Goal: Transaction & Acquisition: Purchase product/service

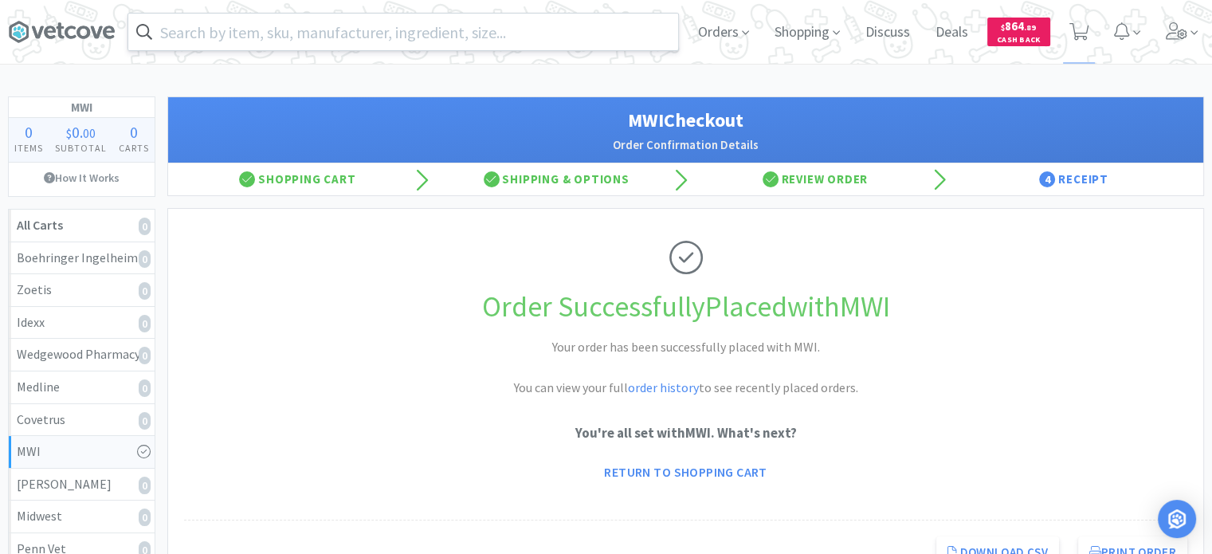
click at [410, 36] on input "text" at bounding box center [403, 32] width 550 height 37
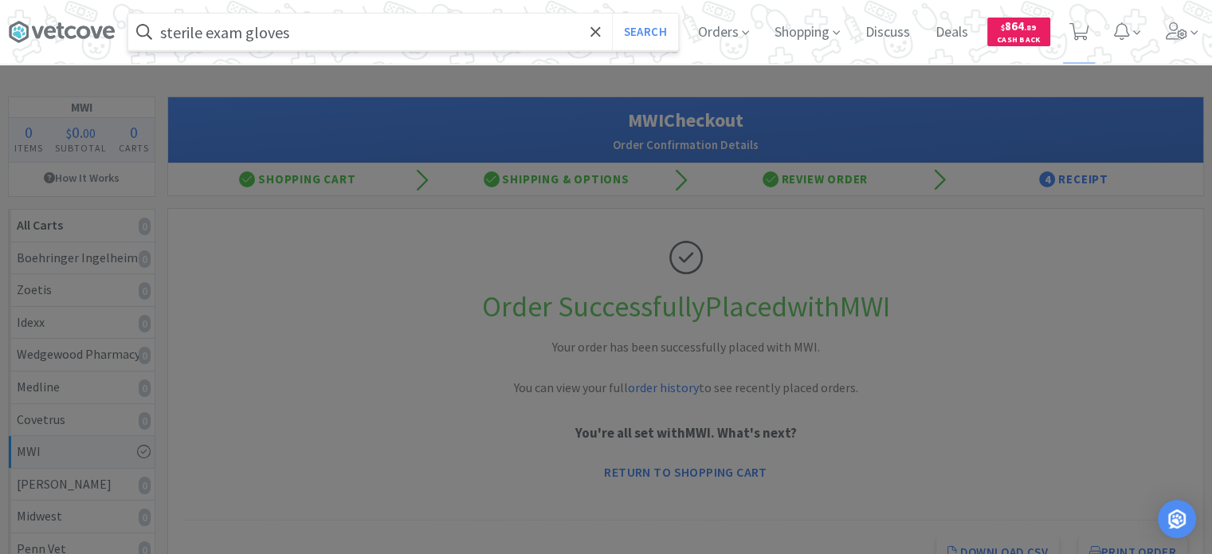
click at [612, 14] on button "Search" at bounding box center [645, 32] width 66 height 37
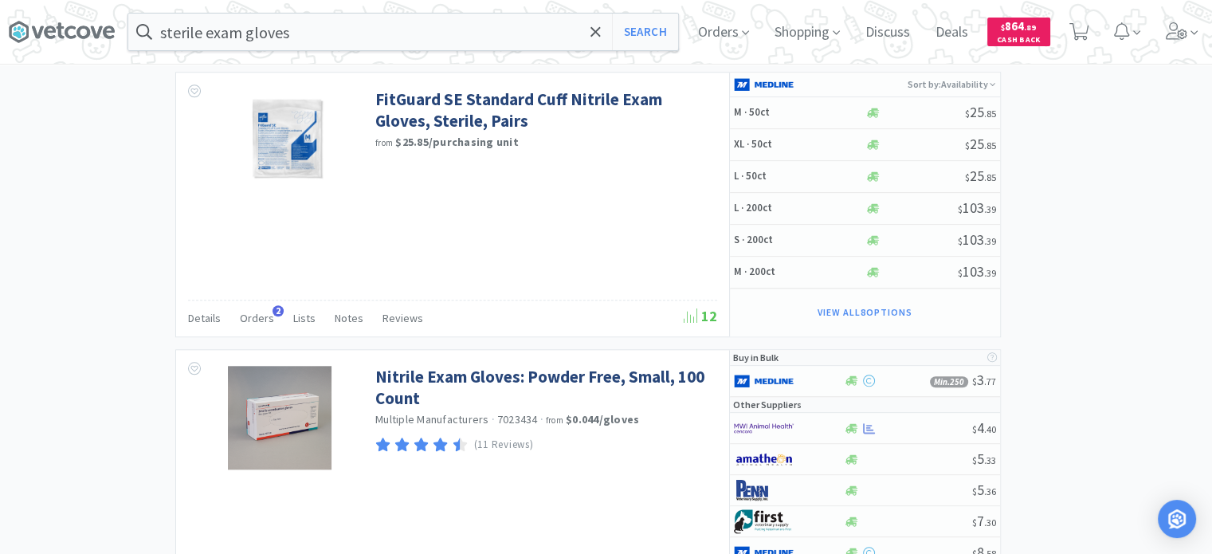
scroll to position [1517, 0]
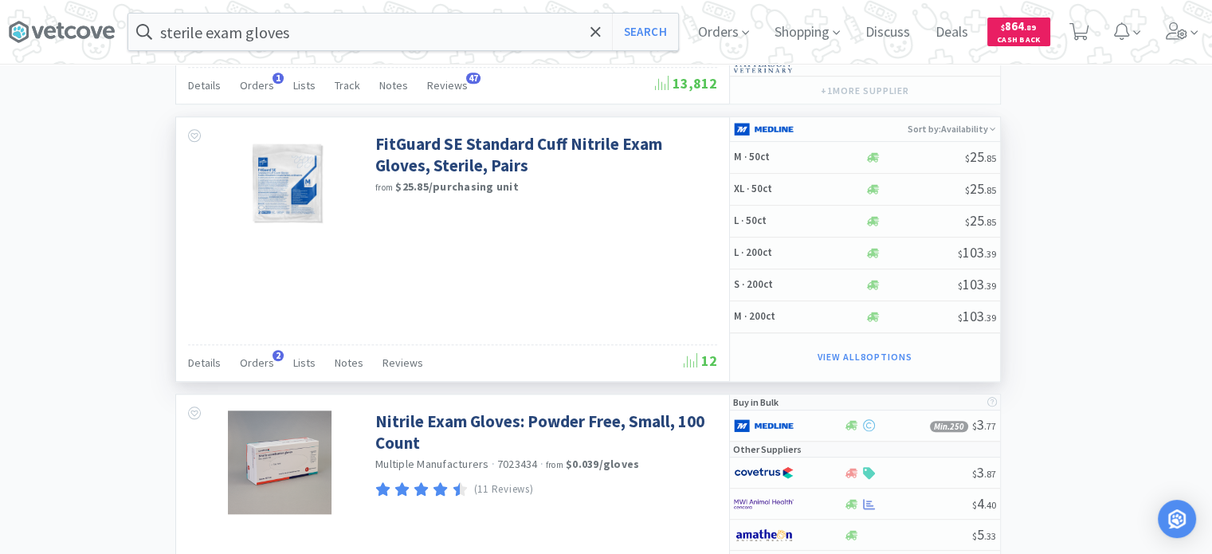
click at [578, 253] on div "FitGuard SE Standard Cuff Nitrile Exam Gloves, Sterile, Pairs from $25.85 / pur…" at bounding box center [452, 249] width 553 height 264
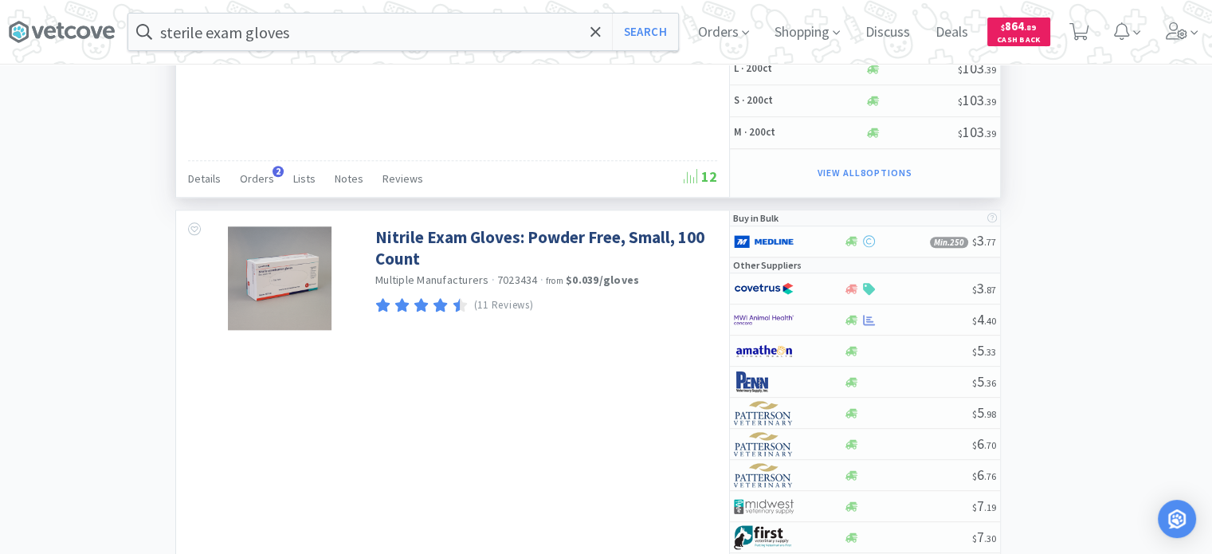
scroll to position [1710, 0]
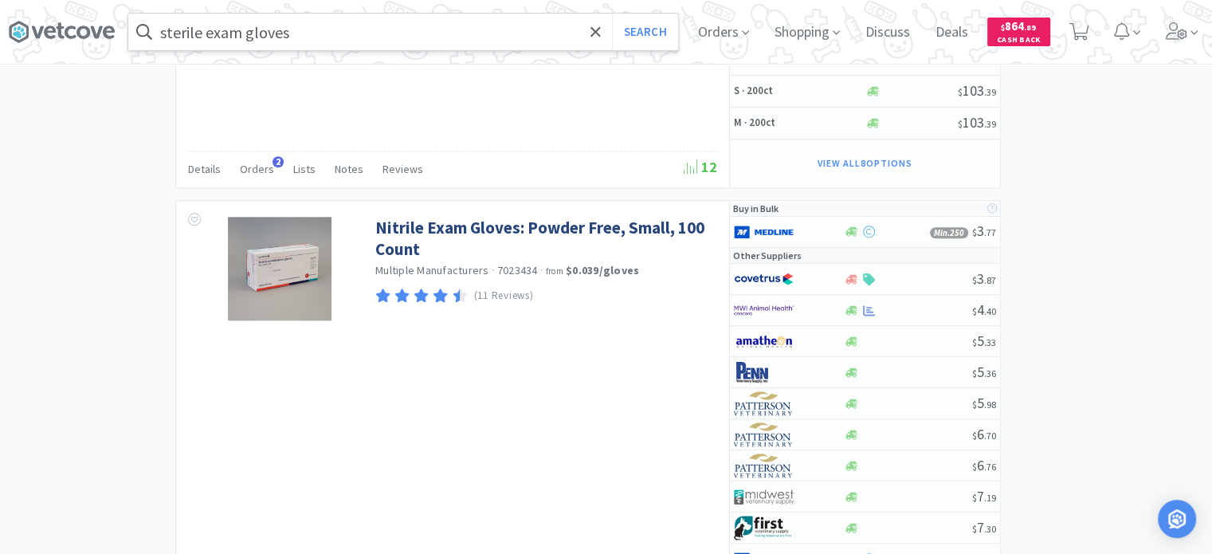
click at [412, 23] on input "sterile exam gloves" at bounding box center [403, 32] width 550 height 37
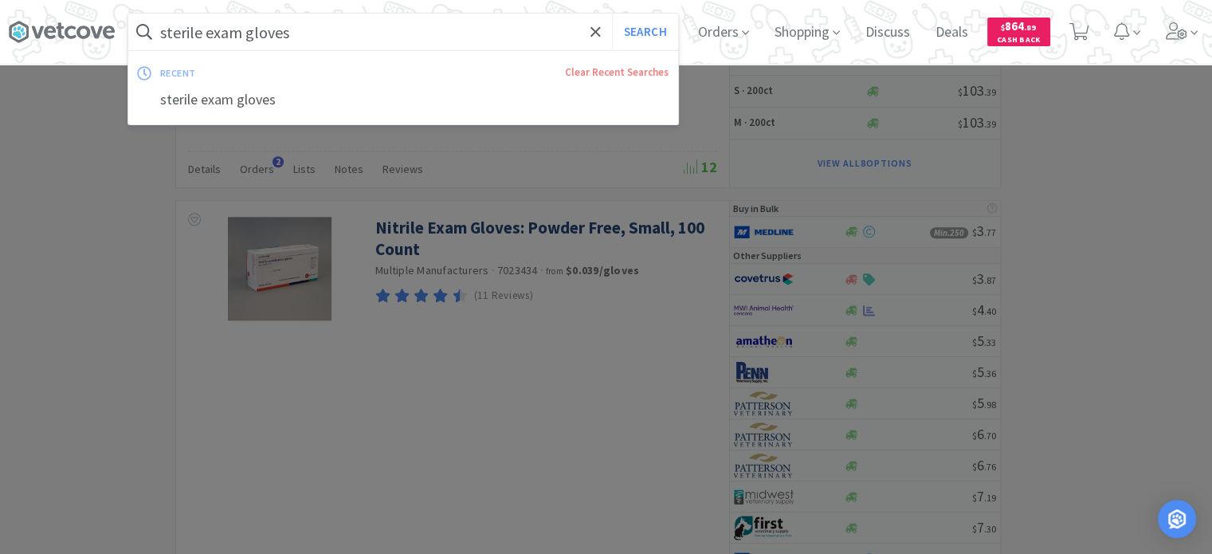
paste input "[PHONE_NUMBER]"
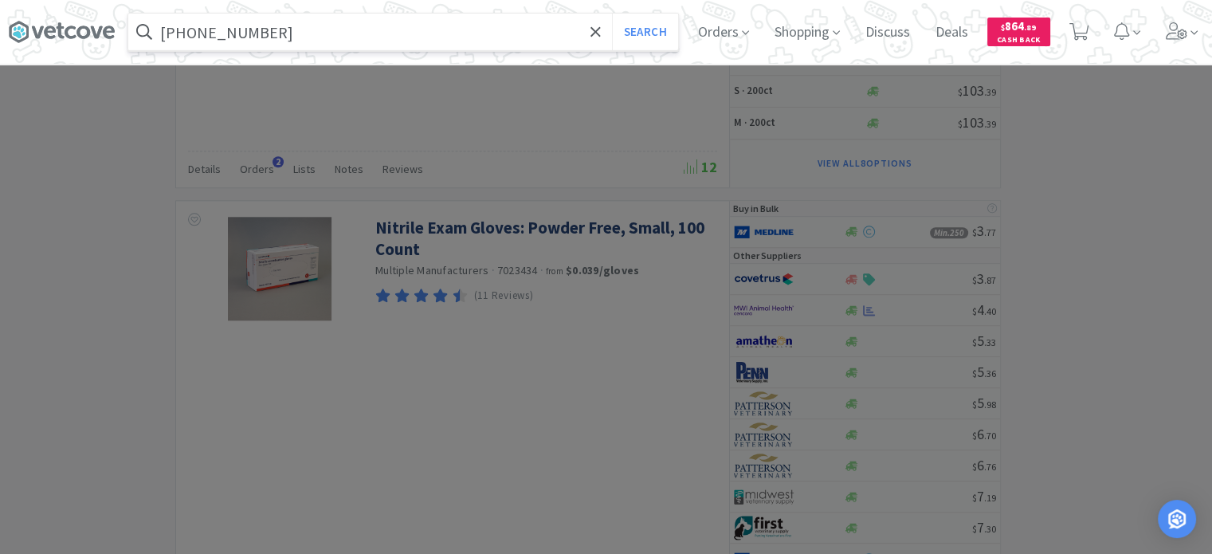
click at [612, 14] on button "Search" at bounding box center [645, 32] width 66 height 37
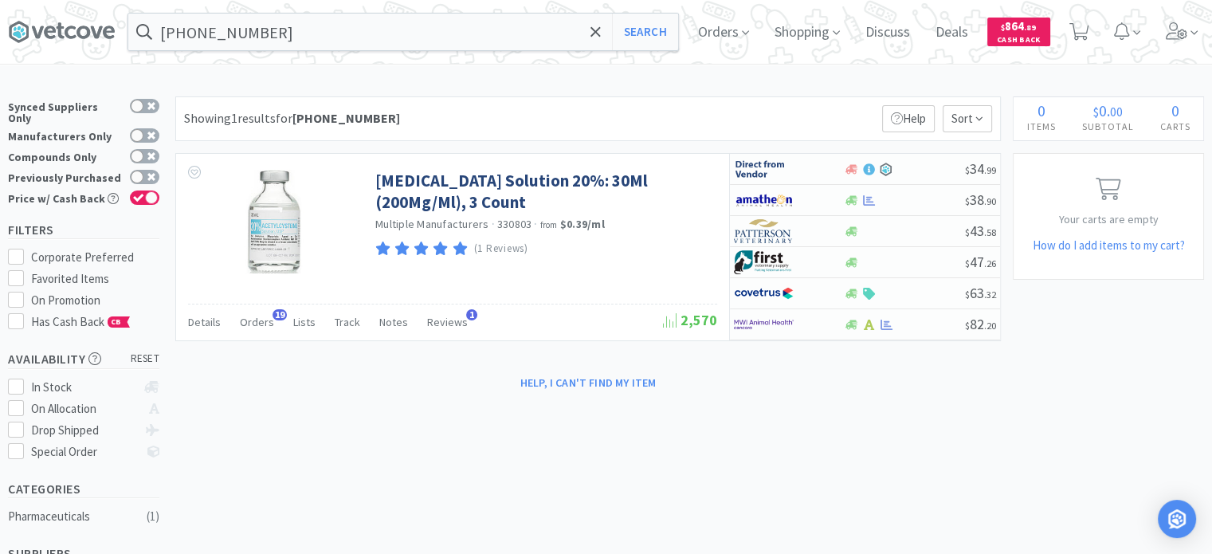
click at [653, 113] on div "Showing 1 results for [PHONE_NUMBER] Filters Help Sort" at bounding box center [587, 118] width 825 height 45
click at [652, 112] on div "Showing 1 results for [PHONE_NUMBER] Filters Help Sort" at bounding box center [587, 118] width 825 height 45
click at [433, 43] on input "[PHONE_NUMBER]" at bounding box center [403, 32] width 550 height 37
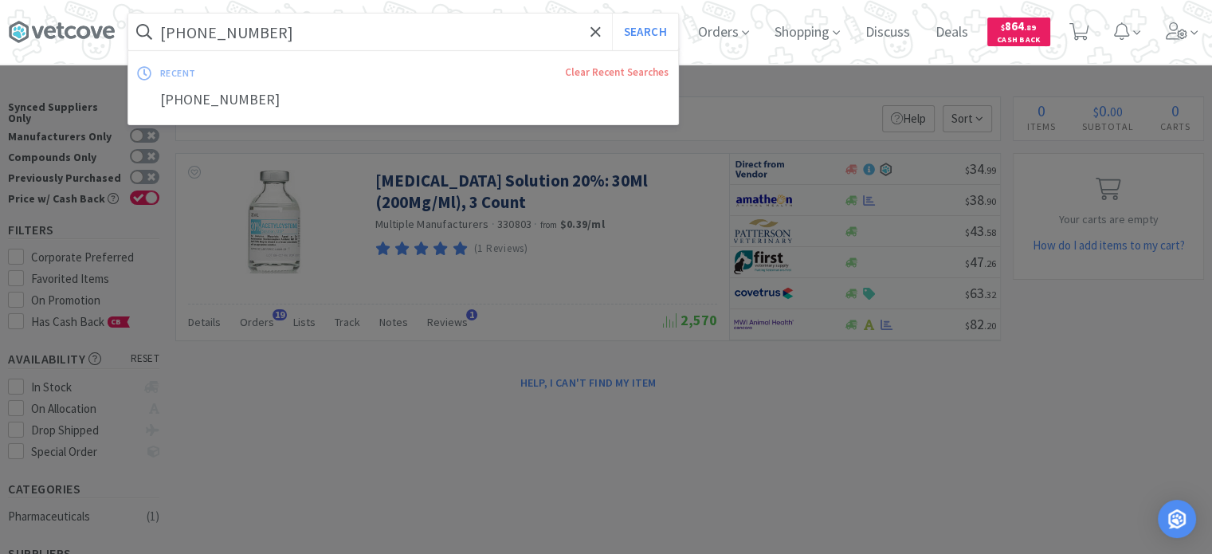
paste input "[PHONE_NUMBER]"
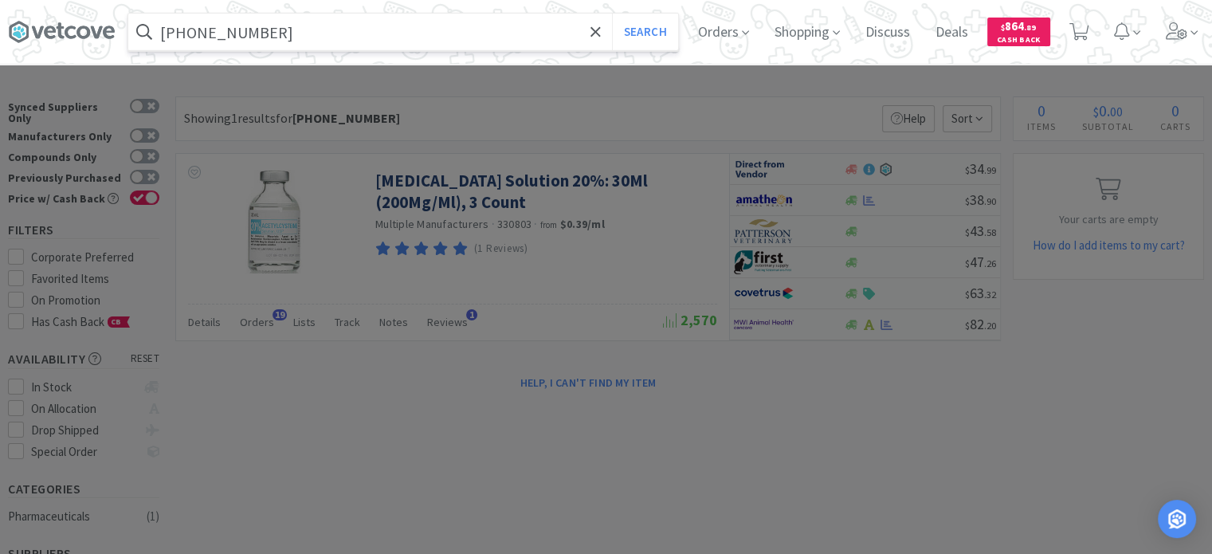
click at [612, 14] on button "Search" at bounding box center [645, 32] width 66 height 37
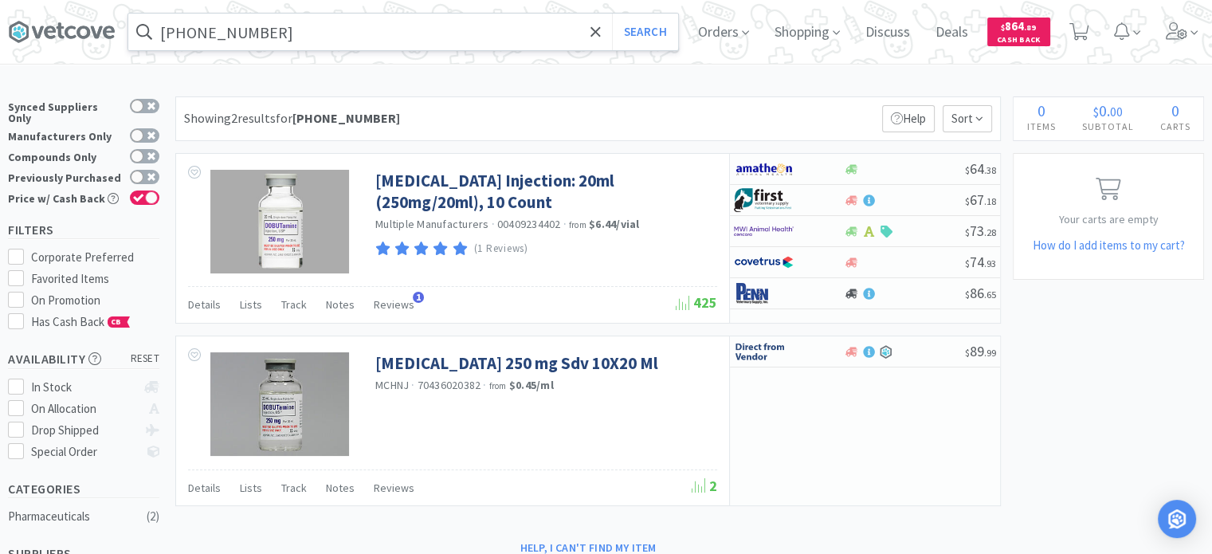
click at [393, 31] on input "[PHONE_NUMBER]" at bounding box center [403, 32] width 550 height 37
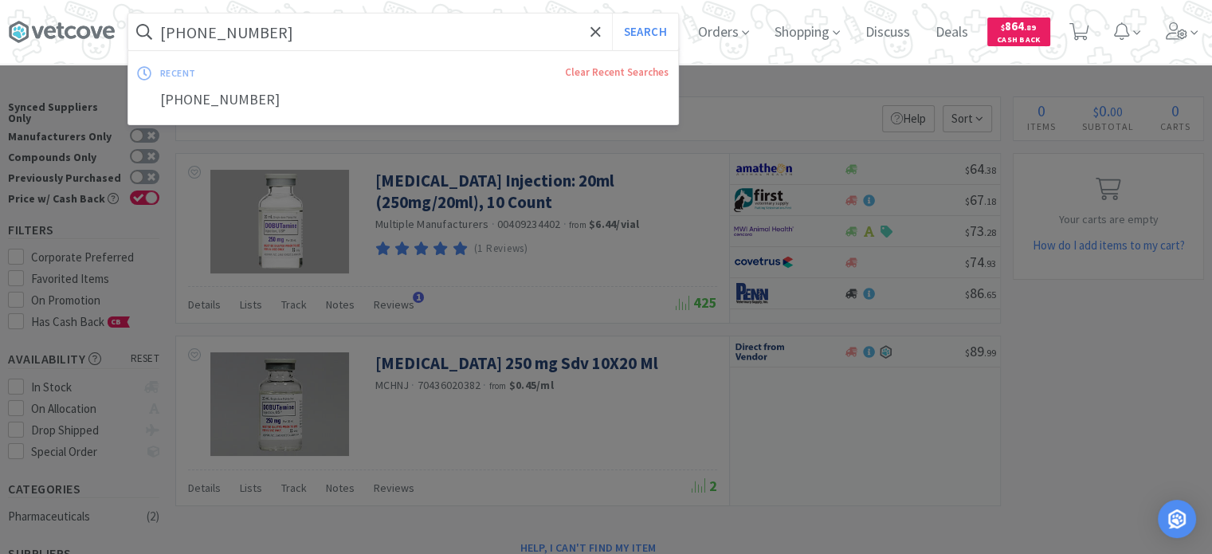
paste input "064995"
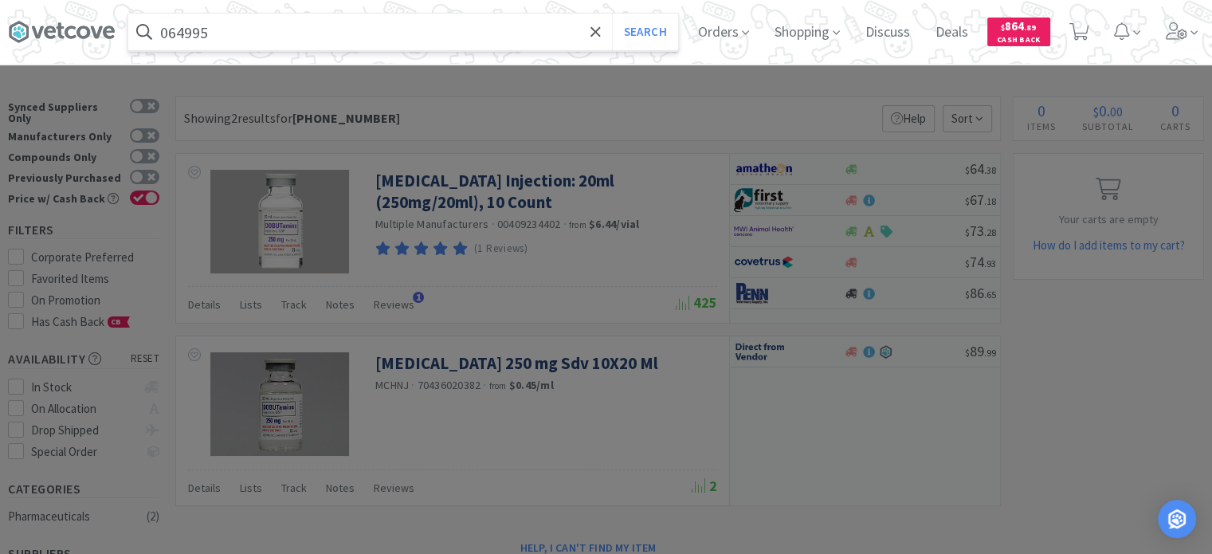
click at [612, 14] on button "Search" at bounding box center [645, 32] width 66 height 37
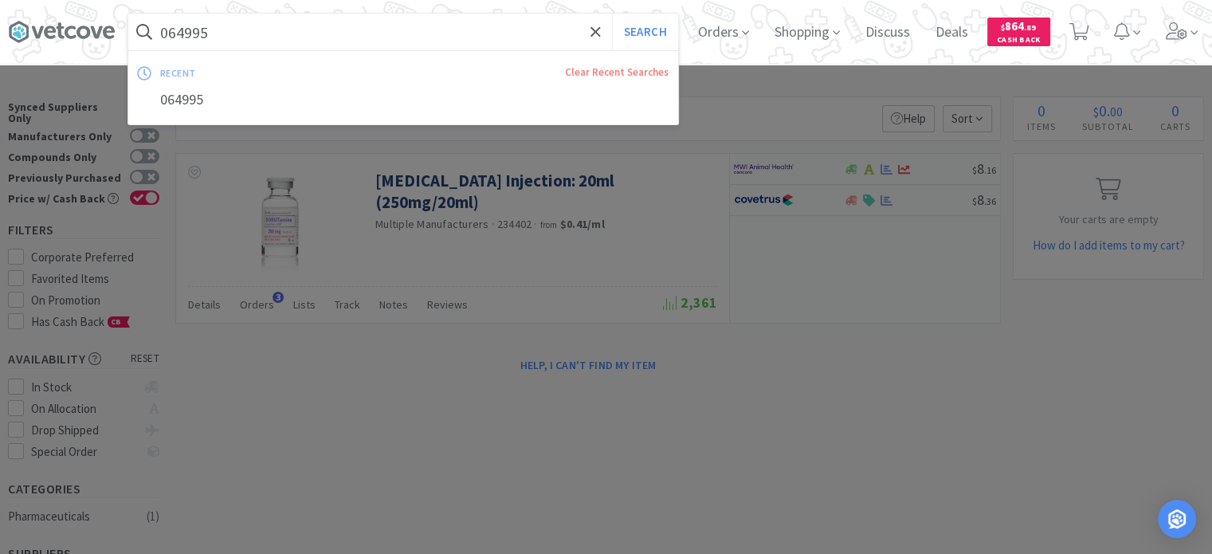
click at [397, 34] on input "064995" at bounding box center [403, 32] width 550 height 37
paste input "12917"
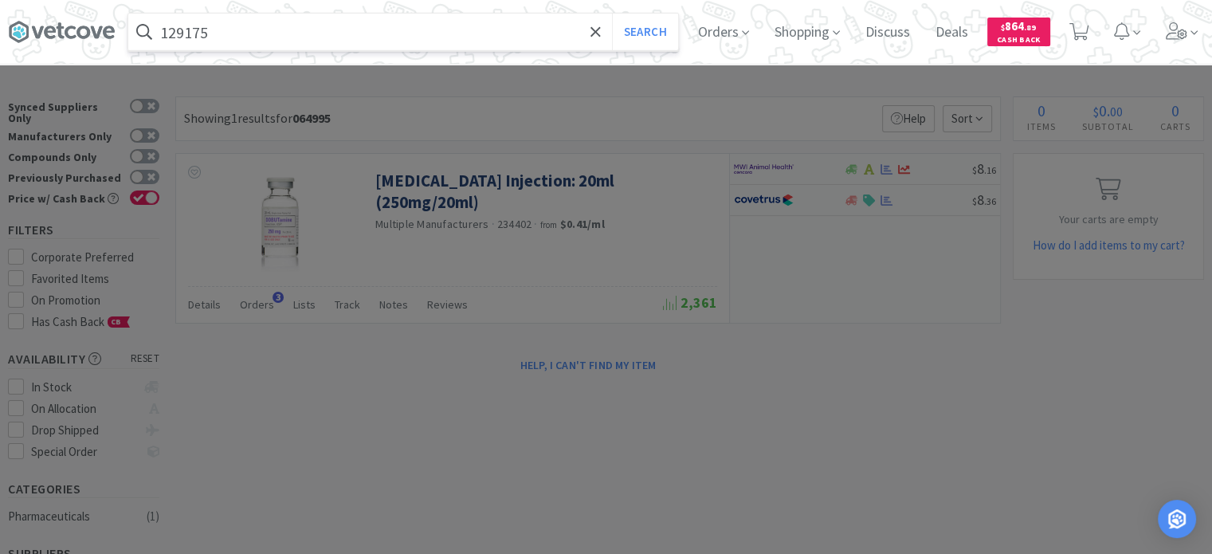
click at [612, 14] on button "Search" at bounding box center [645, 32] width 66 height 37
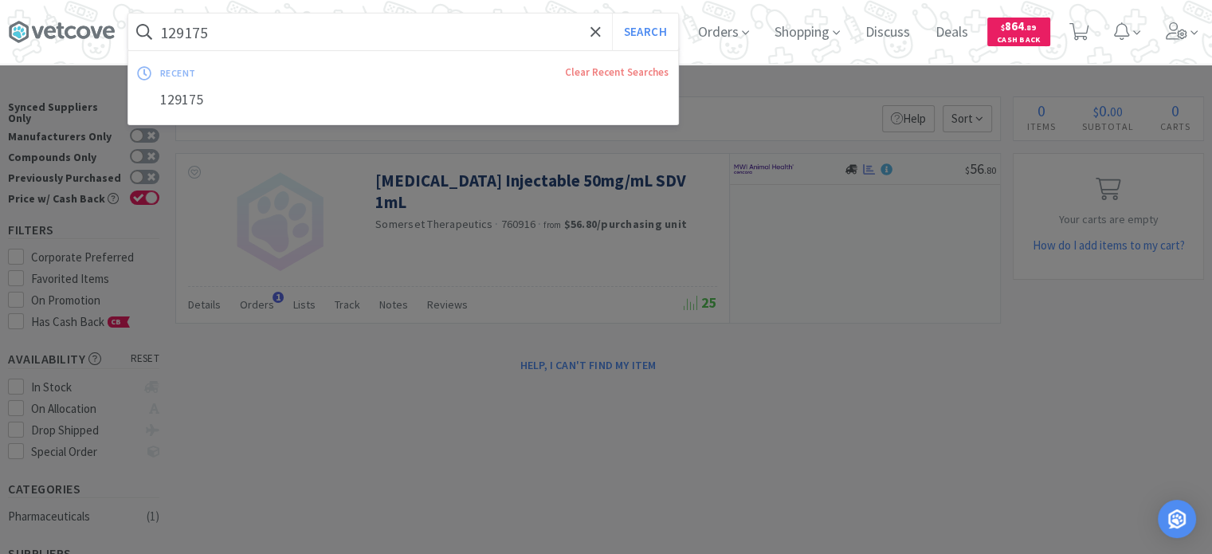
click at [307, 32] on input "129175" at bounding box center [403, 32] width 550 height 37
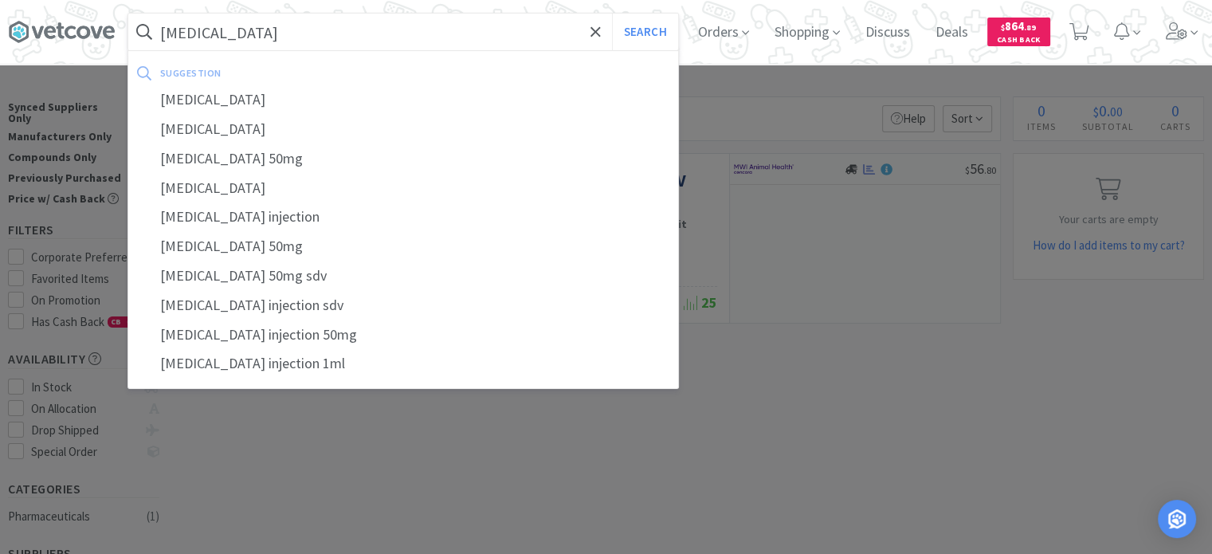
click at [612, 14] on button "Search" at bounding box center [645, 32] width 66 height 37
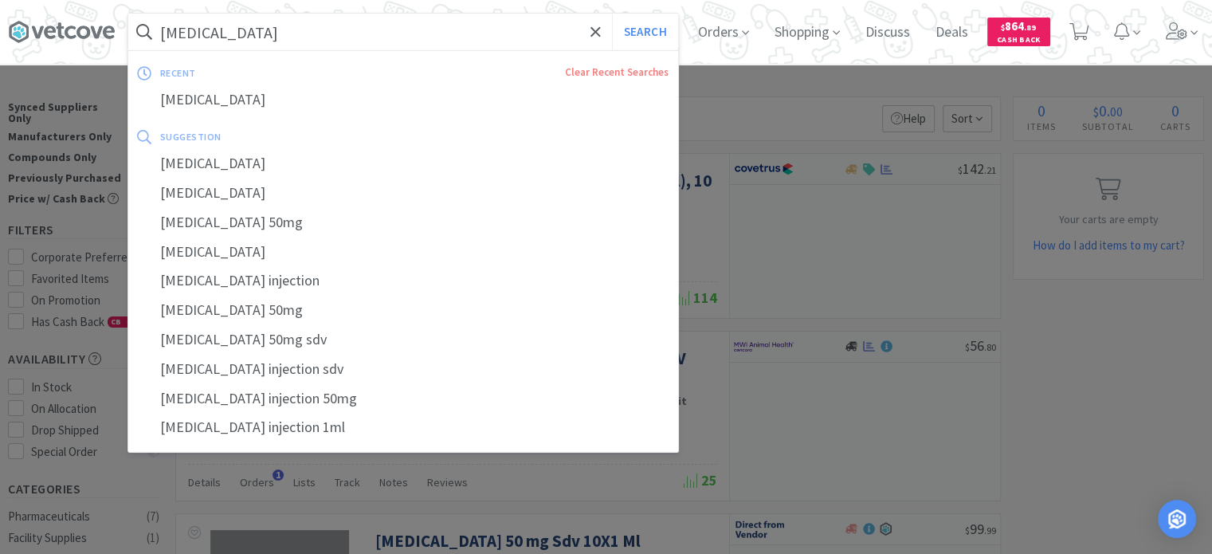
click at [426, 34] on input "[MEDICAL_DATA]" at bounding box center [403, 32] width 550 height 37
paste input "[PHONE_NUMBER]"
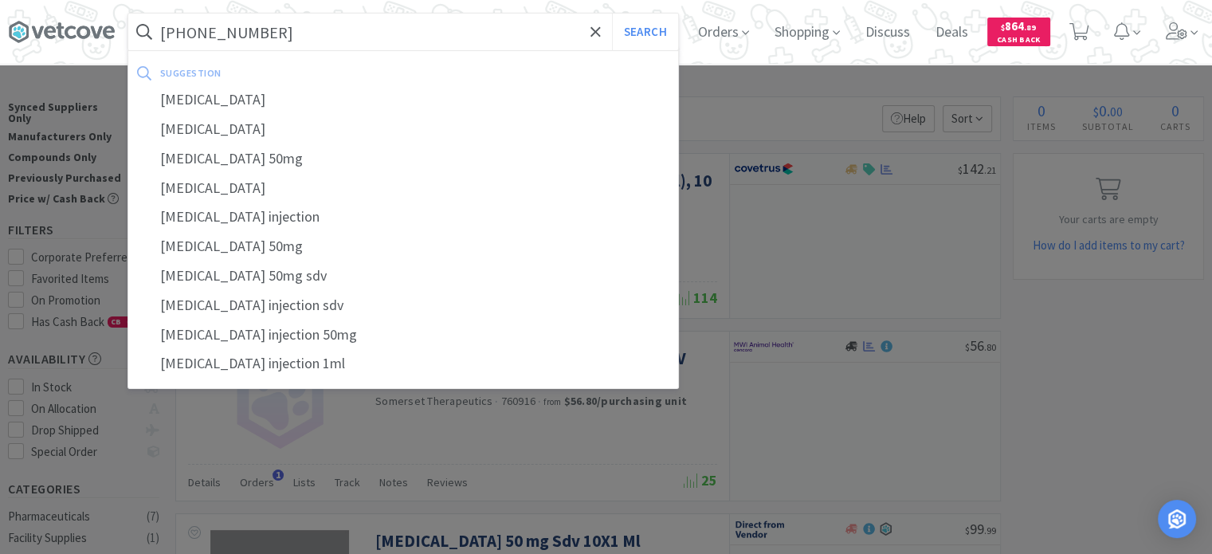
click at [612, 14] on button "Search" at bounding box center [645, 32] width 66 height 37
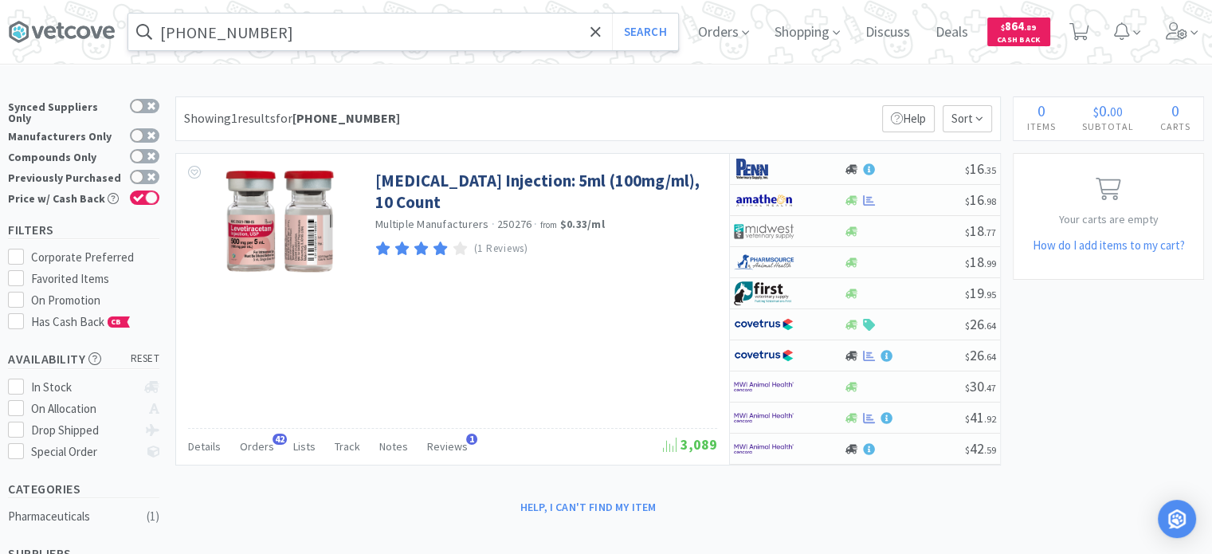
click at [412, 44] on input "[PHONE_NUMBER]" at bounding box center [403, 32] width 550 height 37
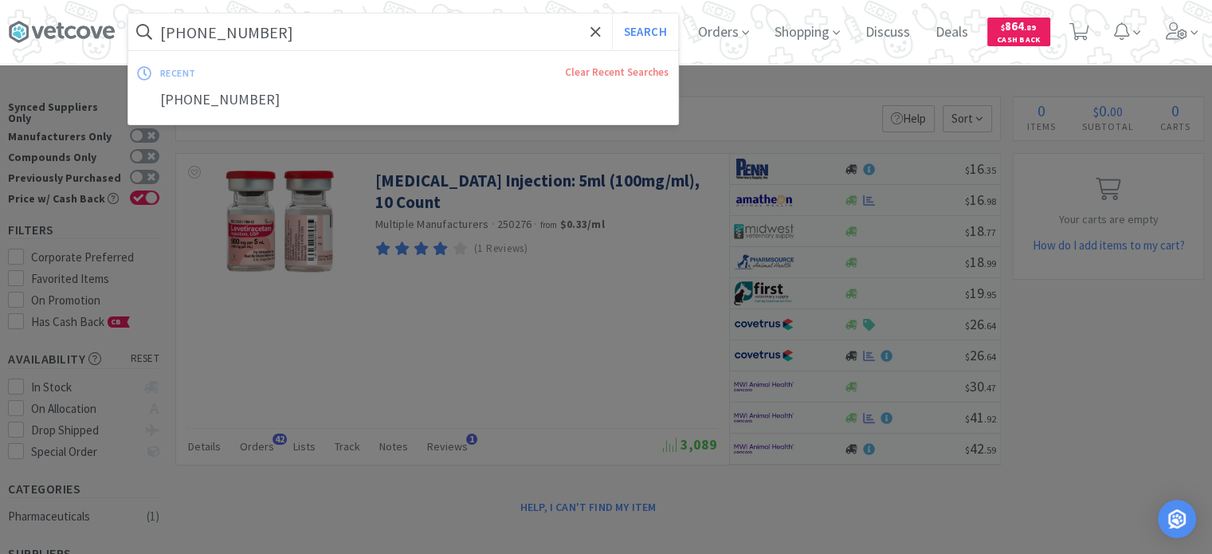
paste input "[PHONE_NUMBER]"
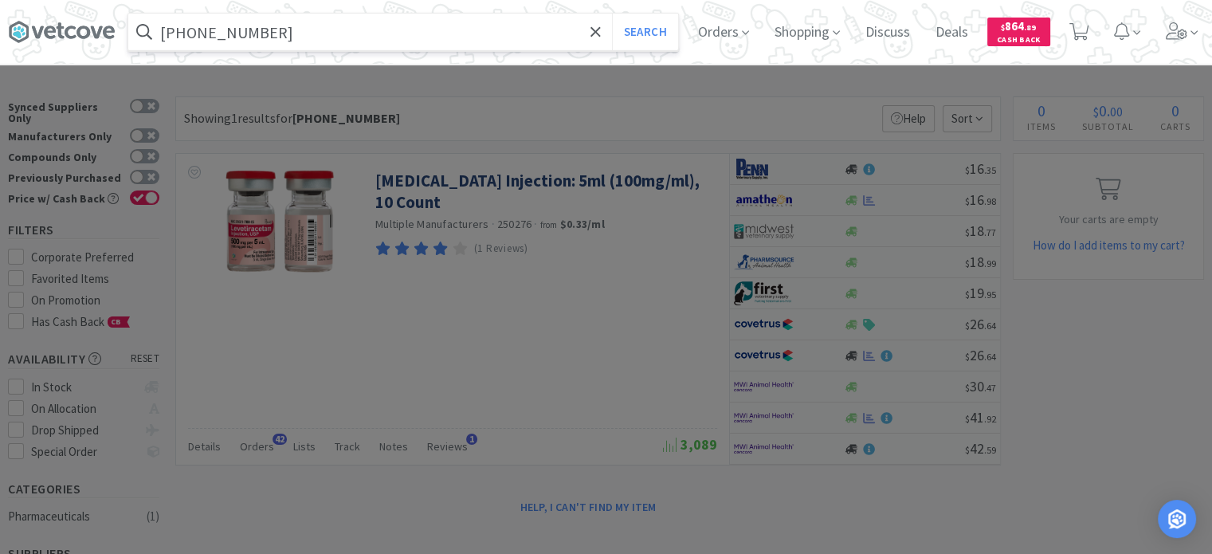
click at [612, 14] on button "Search" at bounding box center [645, 32] width 66 height 37
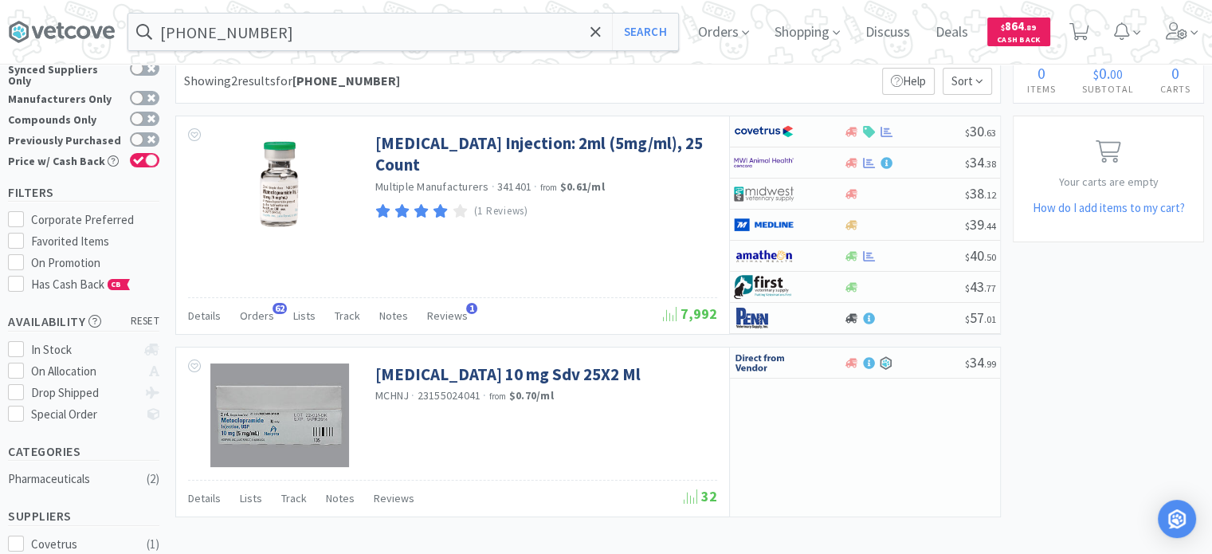
scroll to position [30, 0]
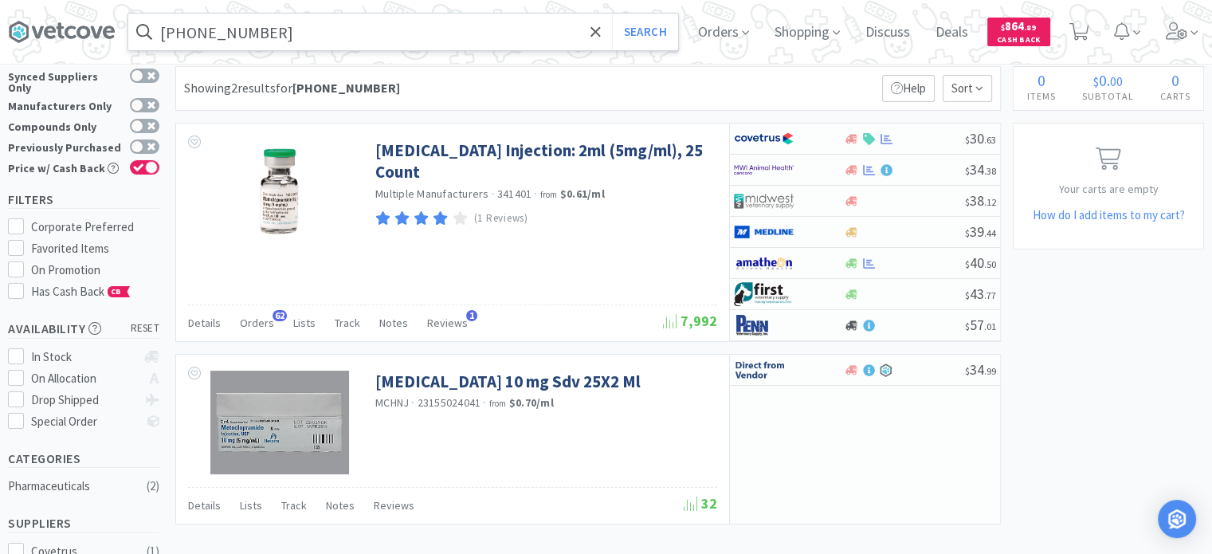
click at [445, 37] on input "[PHONE_NUMBER]" at bounding box center [403, 32] width 550 height 37
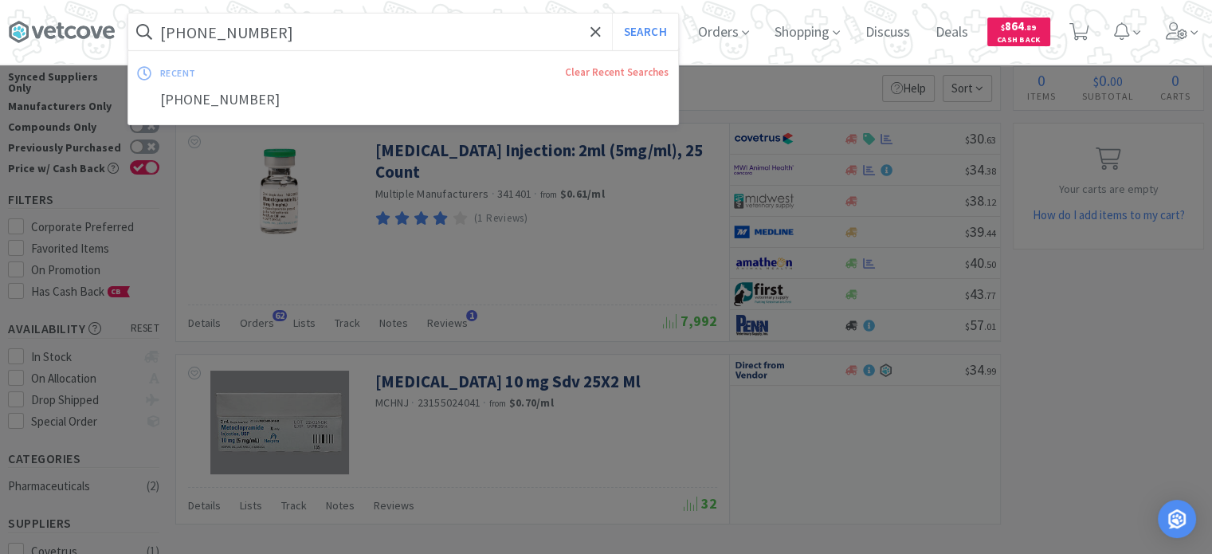
paste input "099120"
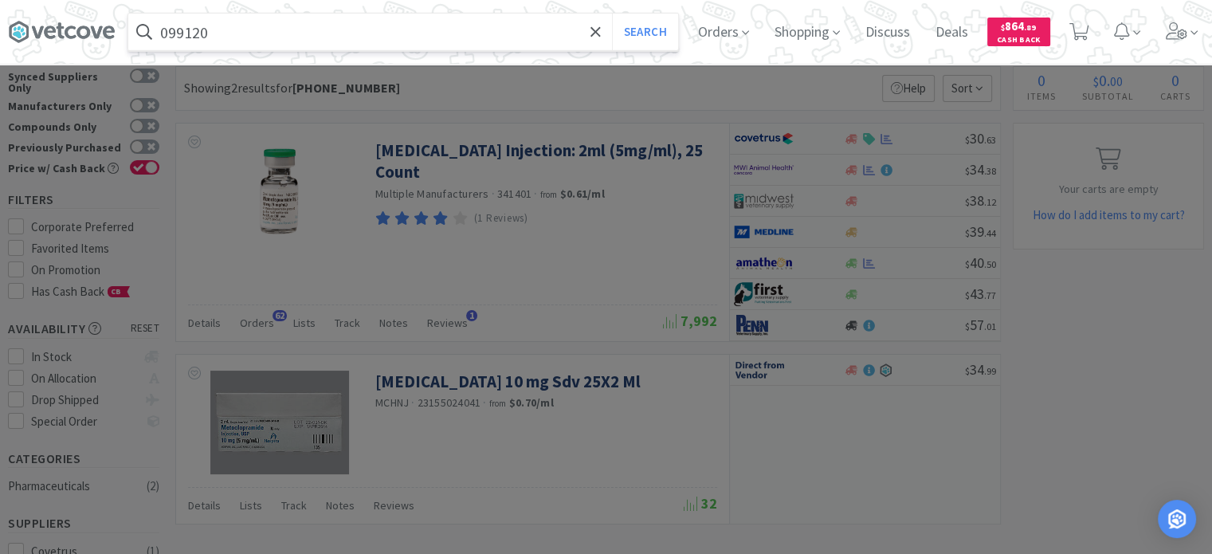
click at [612, 14] on button "Search" at bounding box center [645, 32] width 66 height 37
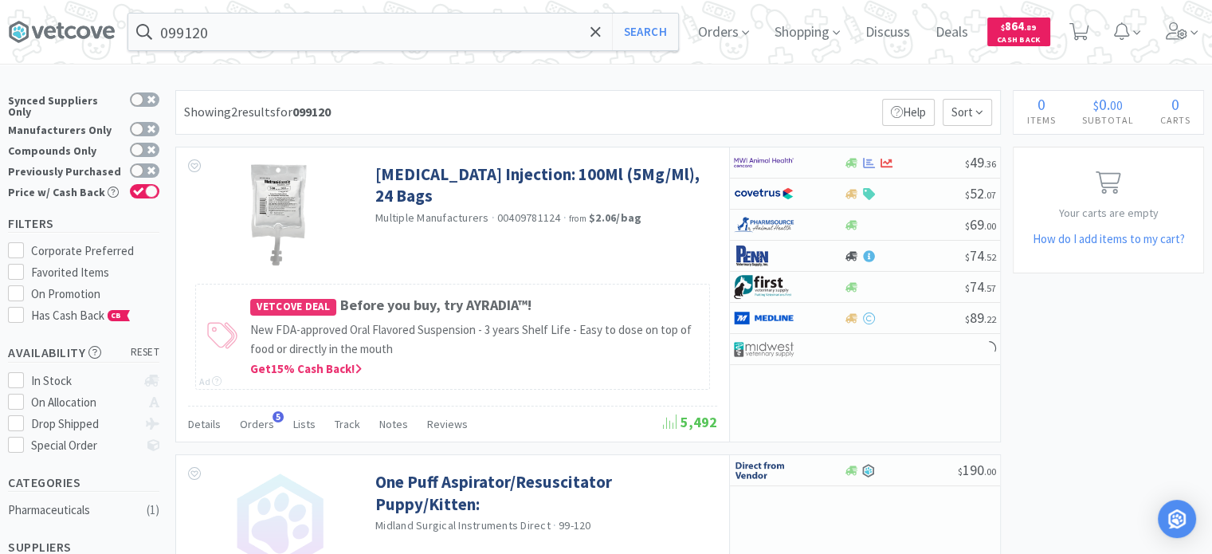
scroll to position [8, 0]
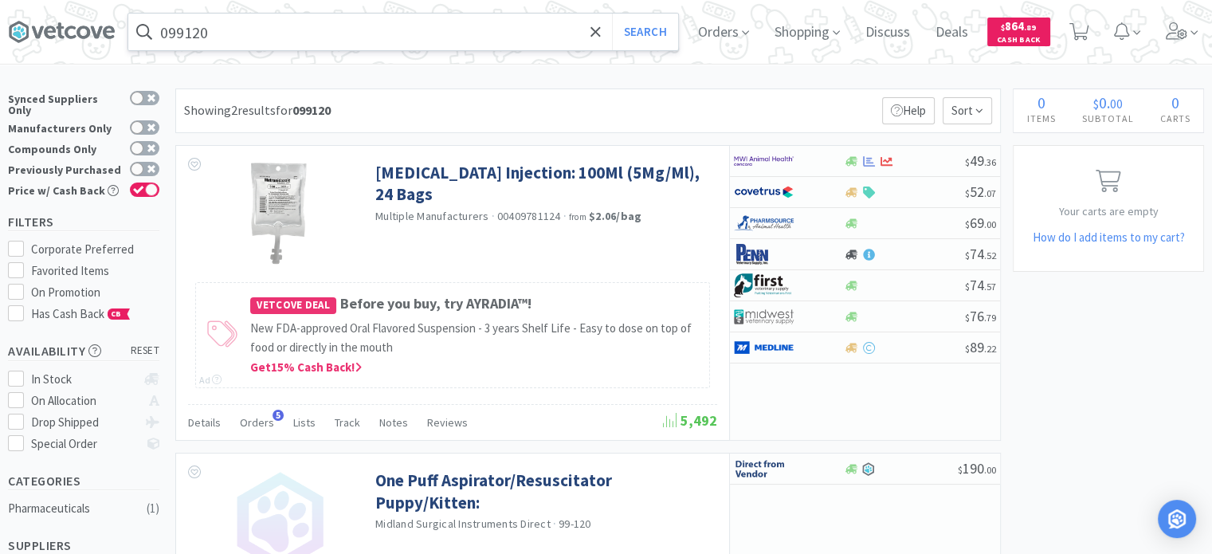
click at [416, 38] on input "099120" at bounding box center [403, 32] width 550 height 37
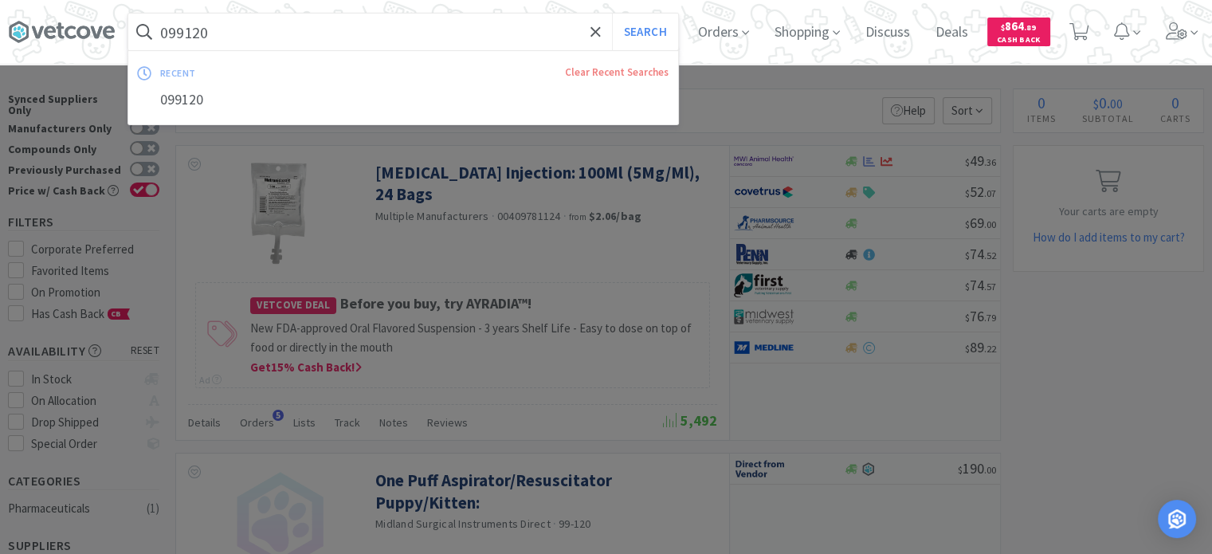
click at [416, 38] on input "099120" at bounding box center [403, 32] width 550 height 37
paste input "900733"
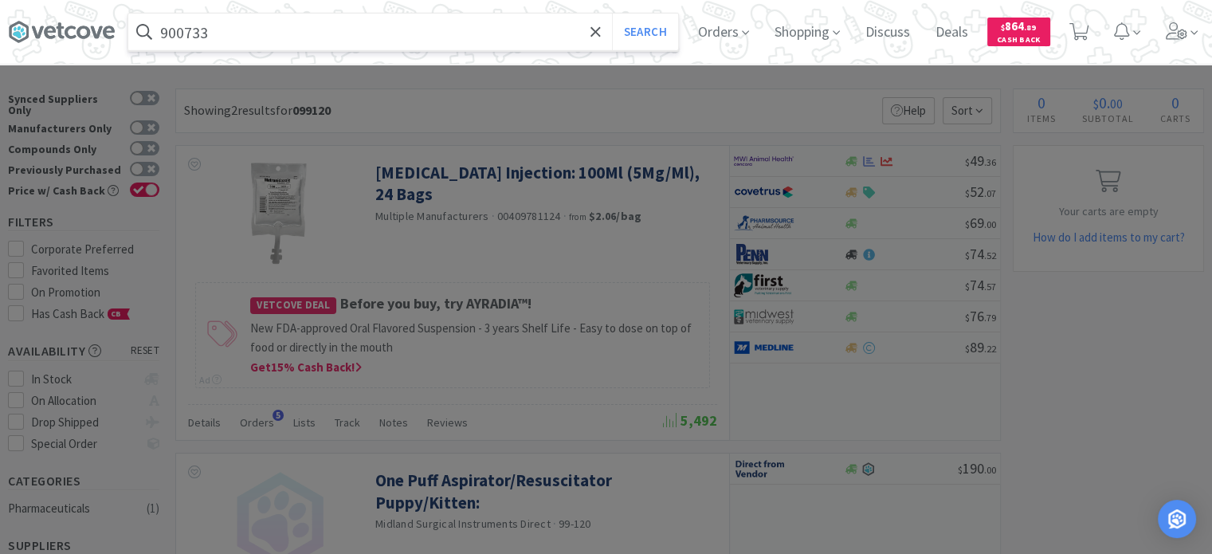
click at [612, 14] on button "Search" at bounding box center [645, 32] width 66 height 37
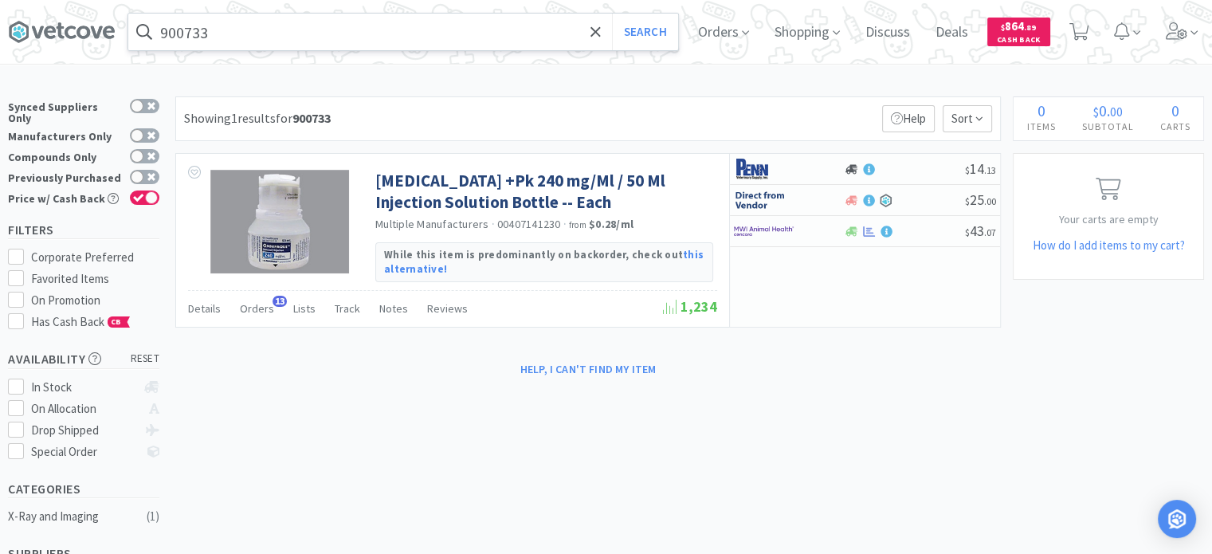
click at [398, 35] on input "900733" at bounding box center [403, 32] width 550 height 37
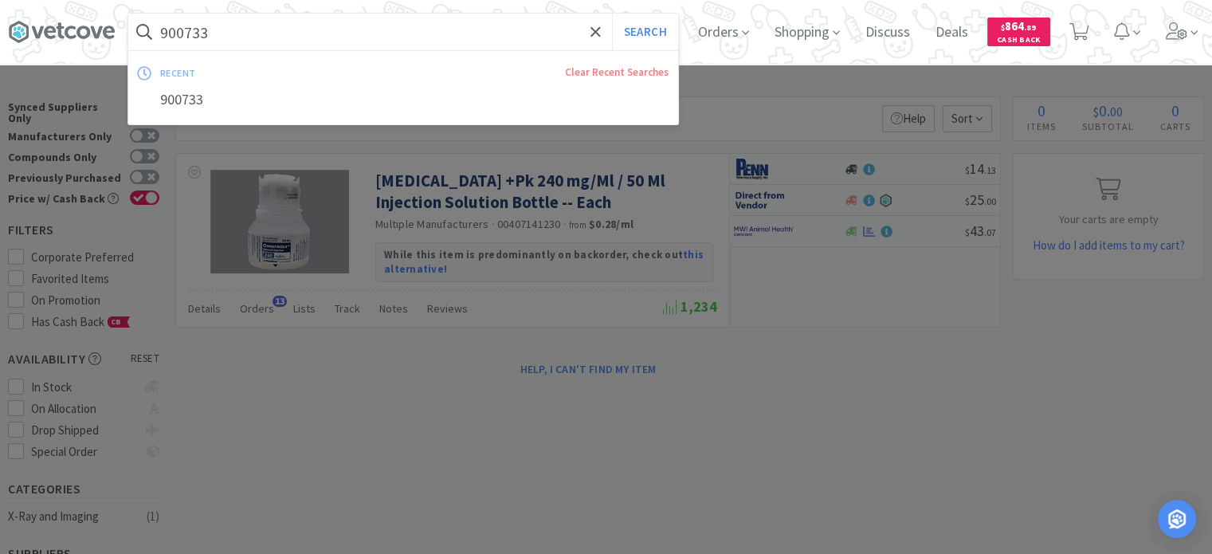
paste input "083256"
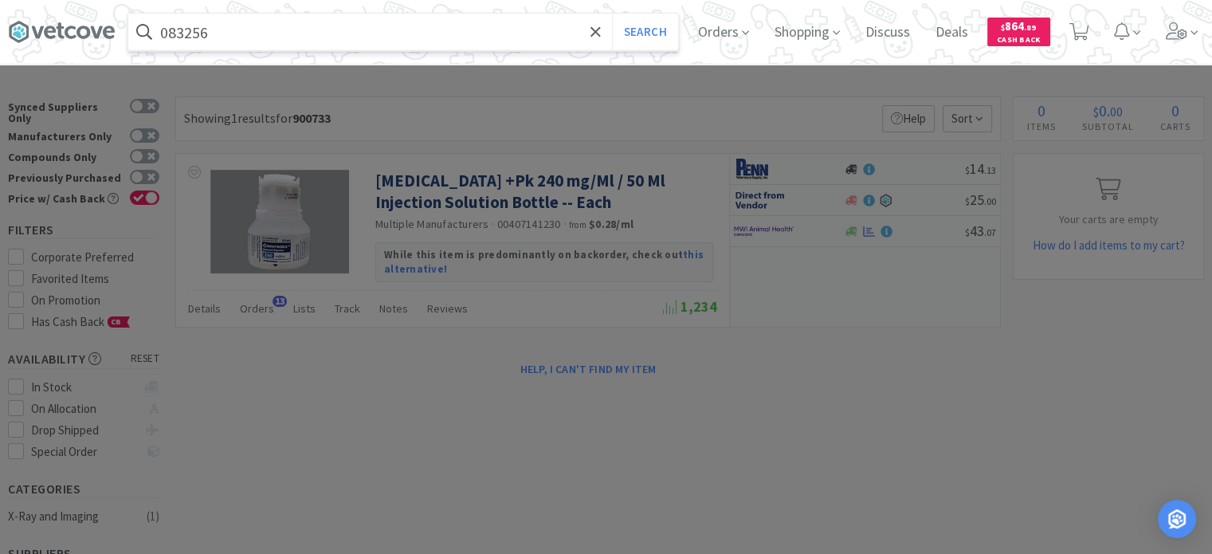
click at [612, 14] on button "Search" at bounding box center [645, 32] width 66 height 37
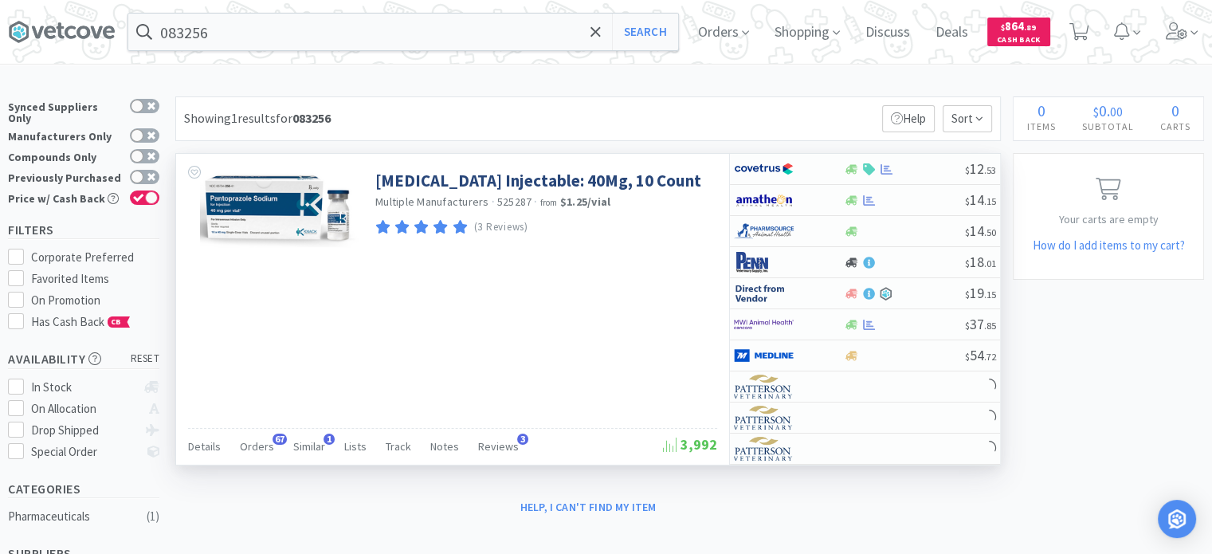
click at [646, 298] on div "[MEDICAL_DATA] Injectable: 40Mg, 10 Count Multiple Manufacturers · 525287 · fro…" at bounding box center [452, 309] width 553 height 311
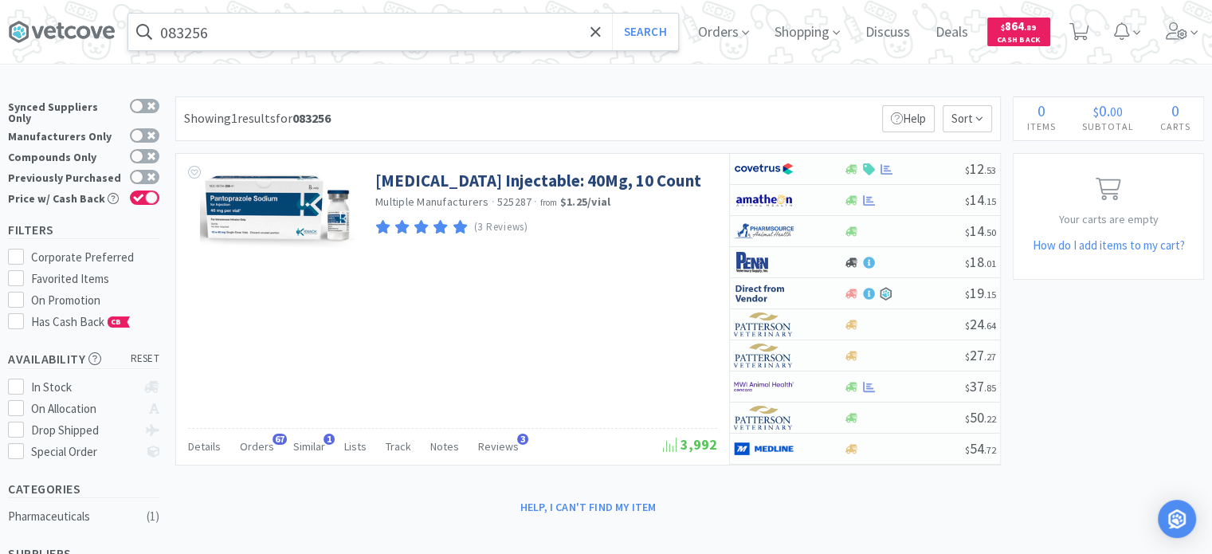
click at [415, 22] on input "083256" at bounding box center [403, 32] width 550 height 37
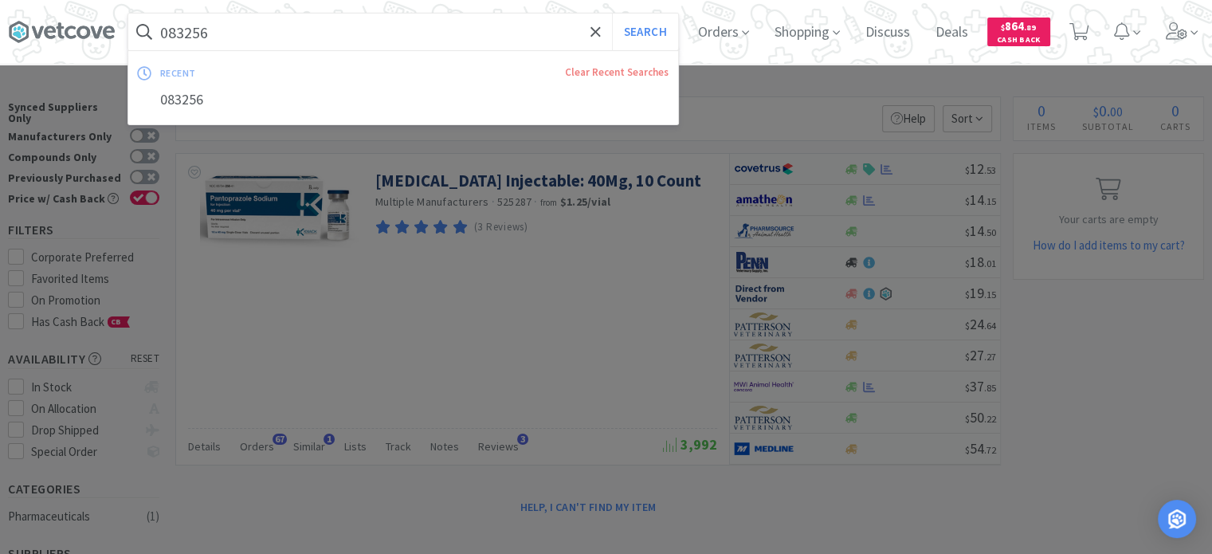
paste input "083112"
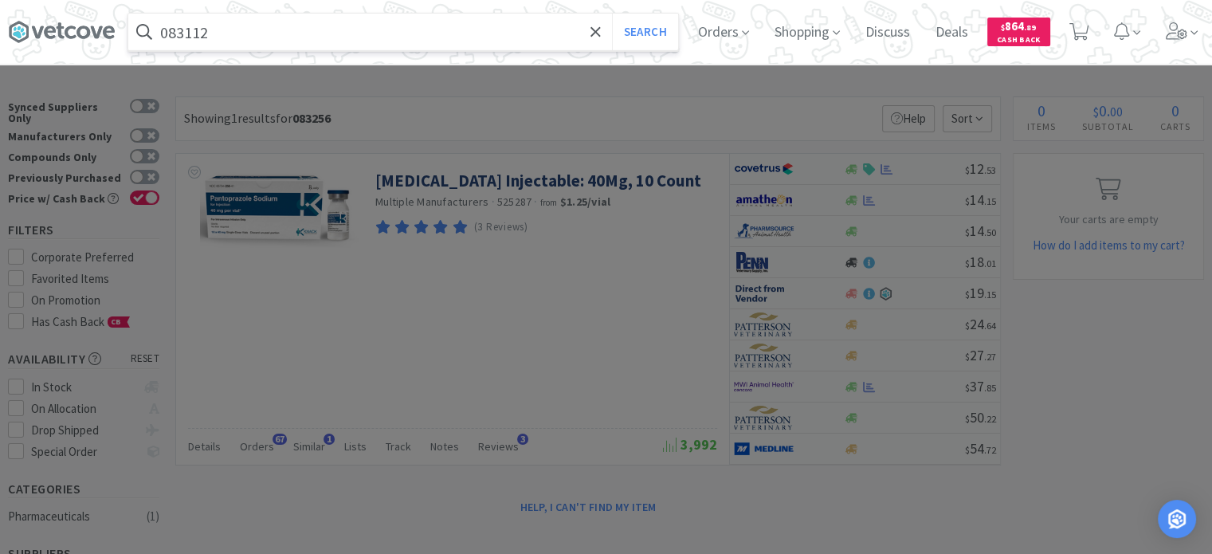
click at [612, 14] on button "Search" at bounding box center [645, 32] width 66 height 37
click at [415, 22] on input "083112" at bounding box center [403, 32] width 550 height 37
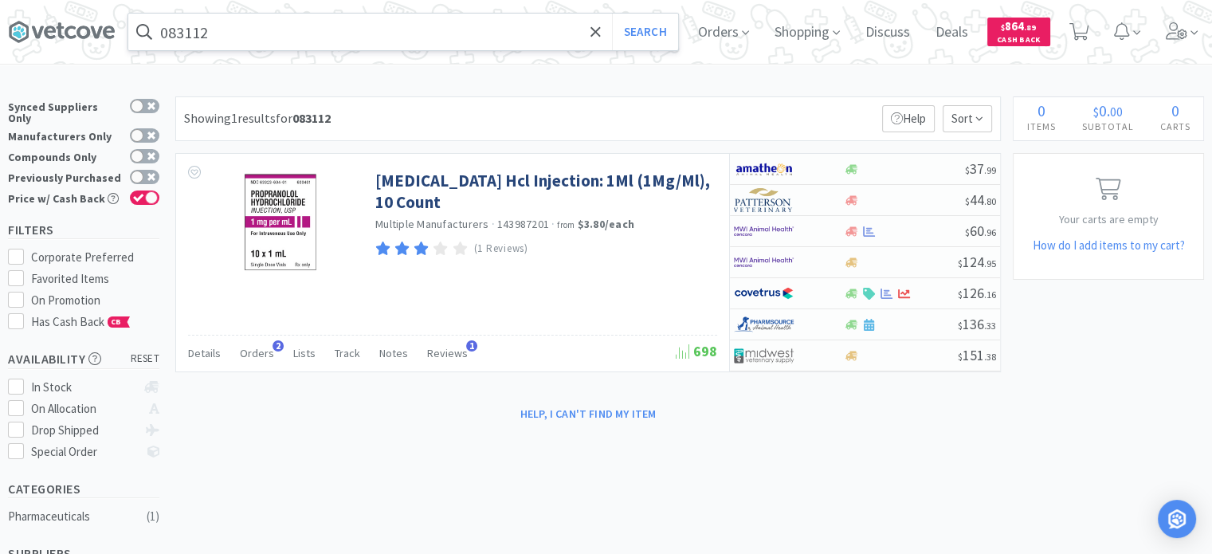
click at [307, 22] on input "083112" at bounding box center [403, 32] width 550 height 37
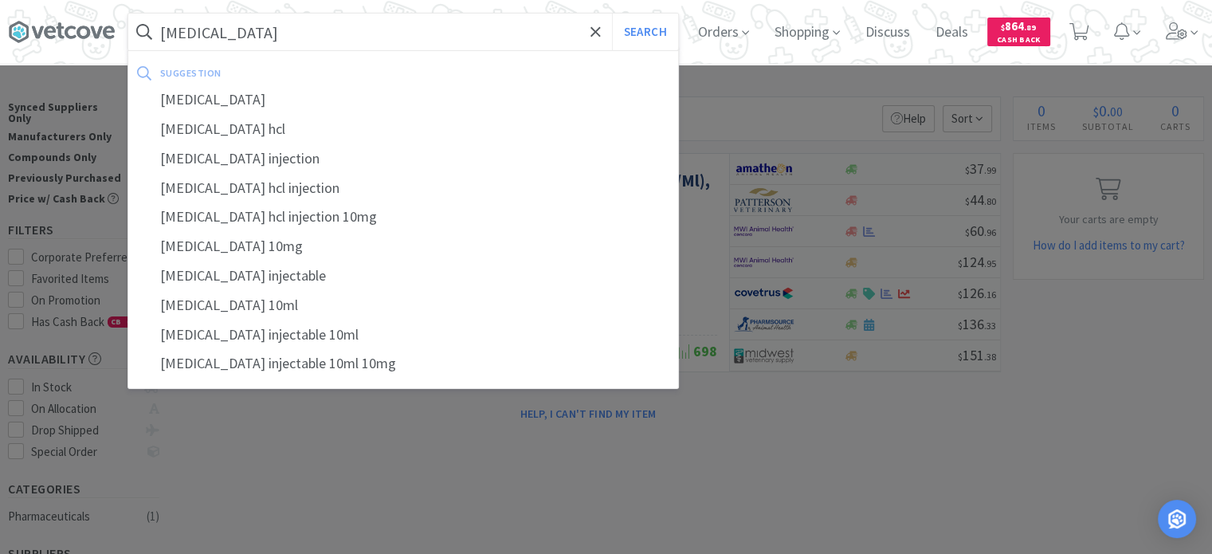
click at [612, 14] on button "Search" at bounding box center [645, 32] width 66 height 37
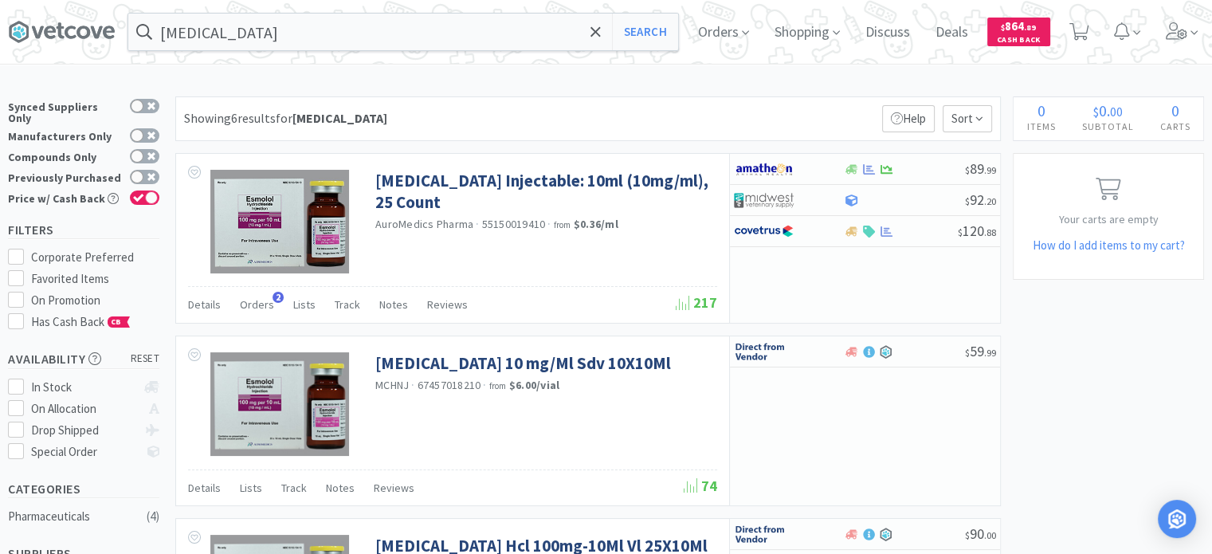
click at [285, 35] on input "[MEDICAL_DATA]" at bounding box center [403, 32] width 550 height 37
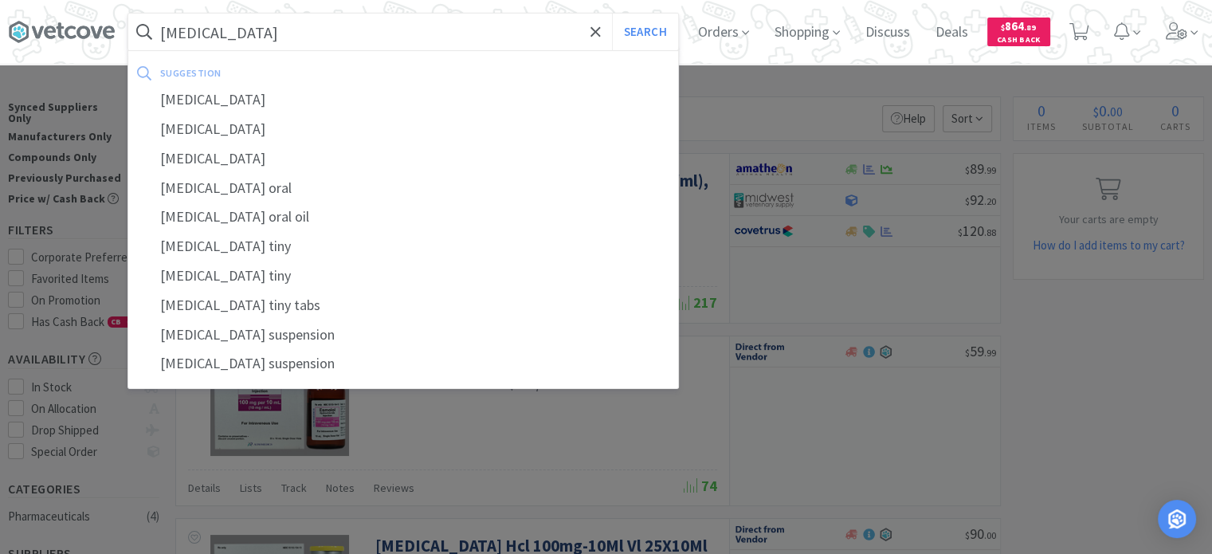
click at [612, 14] on button "Search" at bounding box center [645, 32] width 66 height 37
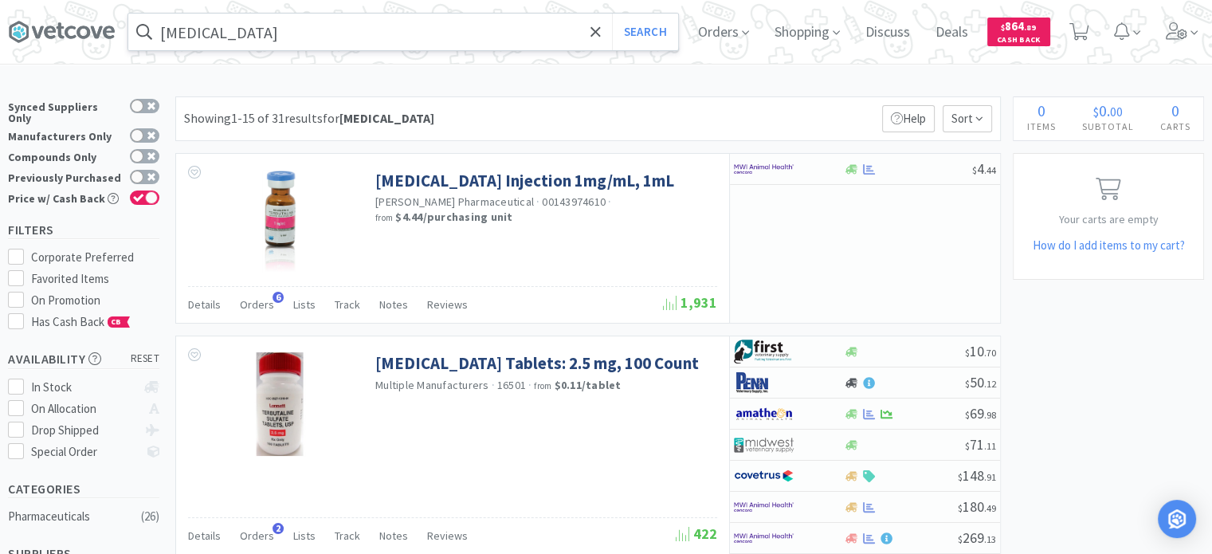
click at [409, 21] on input "[MEDICAL_DATA]" at bounding box center [403, 32] width 550 height 37
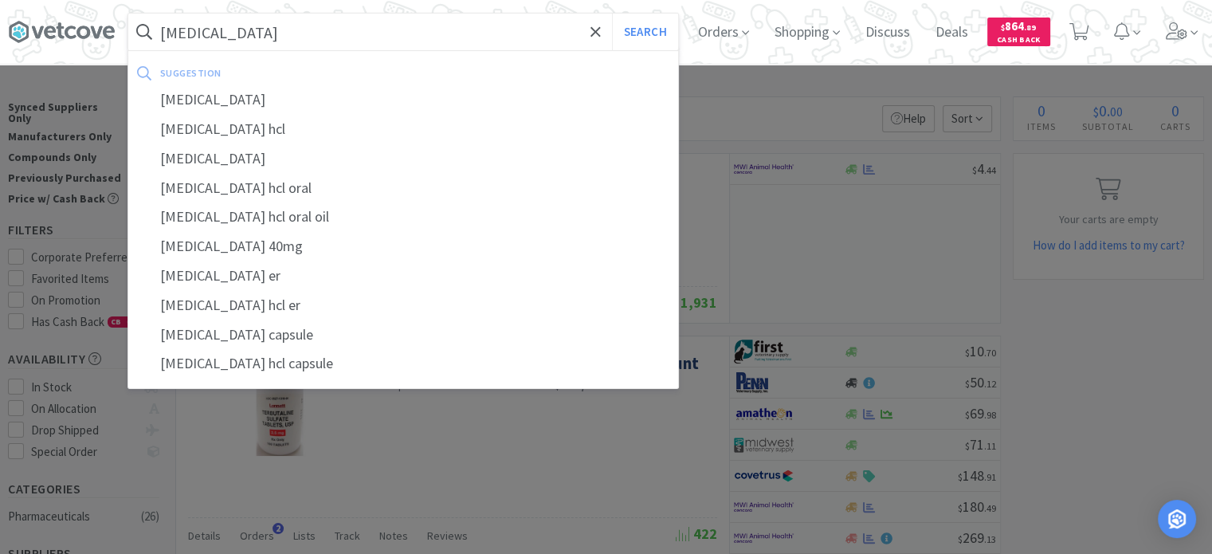
click at [612, 14] on button "Search" at bounding box center [645, 32] width 66 height 37
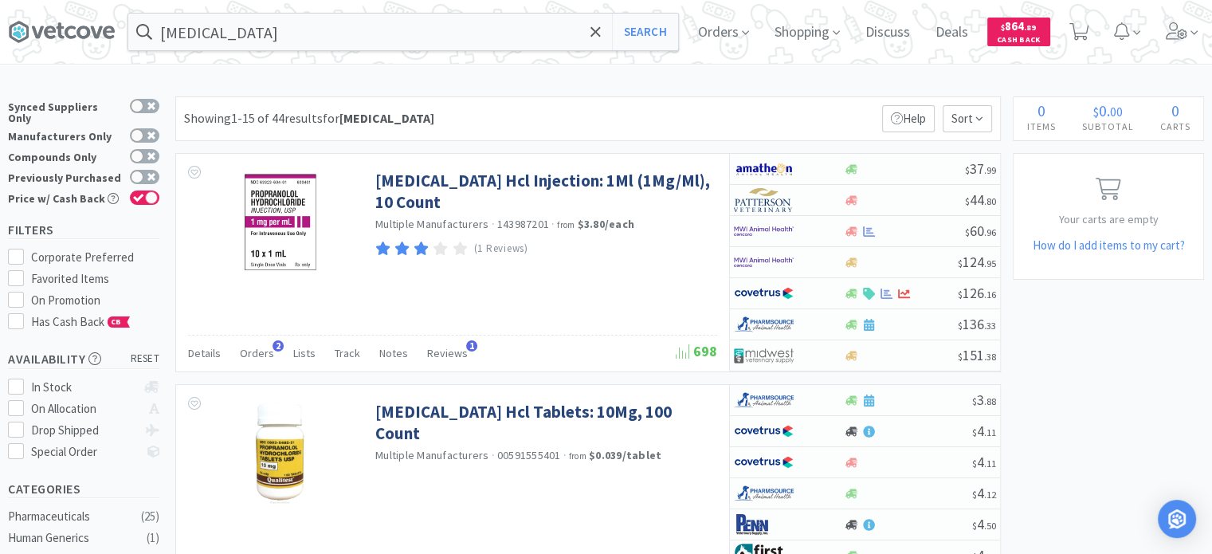
click at [596, 111] on div "Showing 1-15 of 44 results for [MEDICAL_DATA] Filters Help Sort" at bounding box center [587, 118] width 825 height 45
click at [438, 24] on input "[MEDICAL_DATA]" at bounding box center [403, 32] width 550 height 37
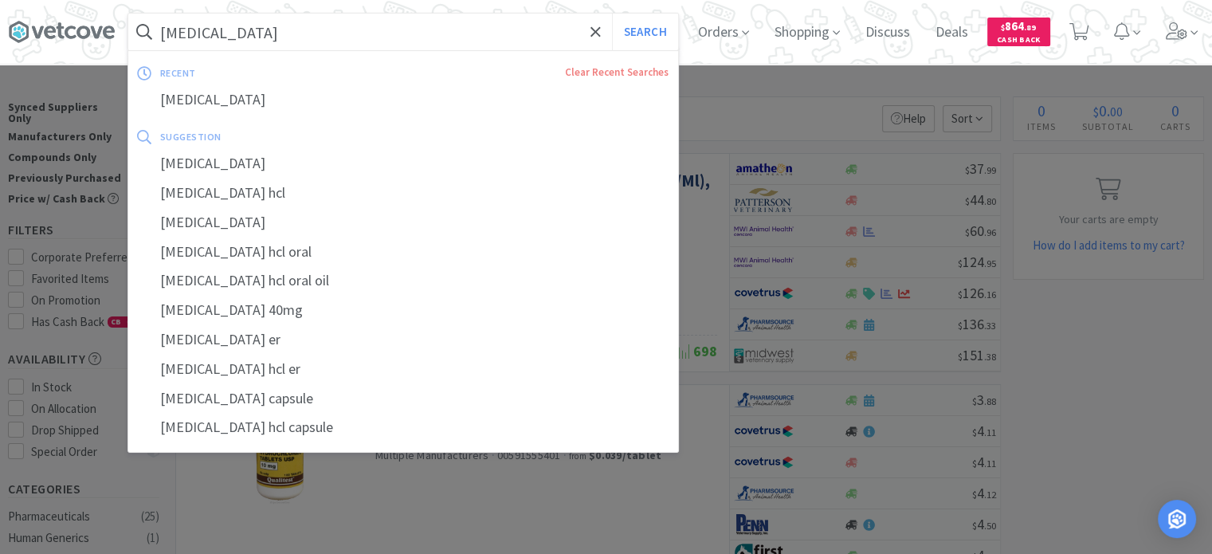
paste input "[MEDICAL_DATA] Tube"
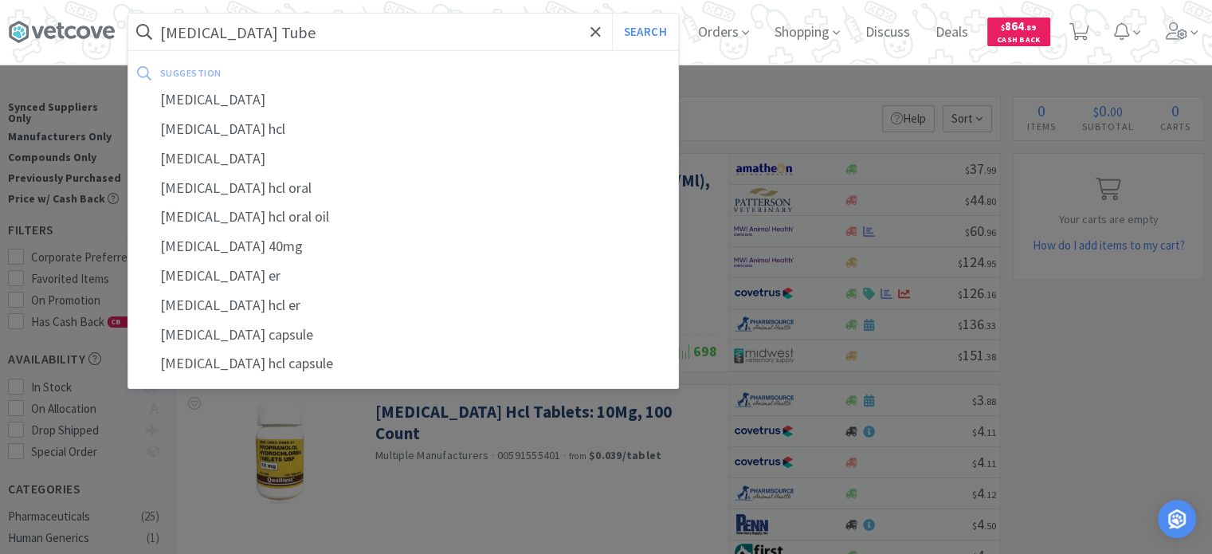
click at [612, 14] on button "Search" at bounding box center [645, 32] width 66 height 37
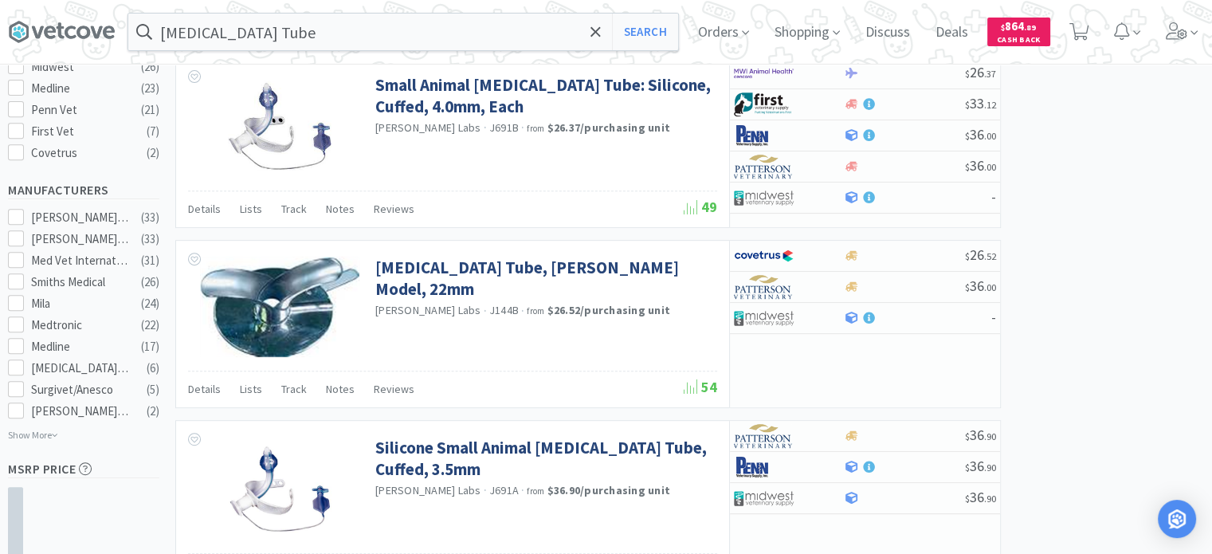
scroll to position [647, 0]
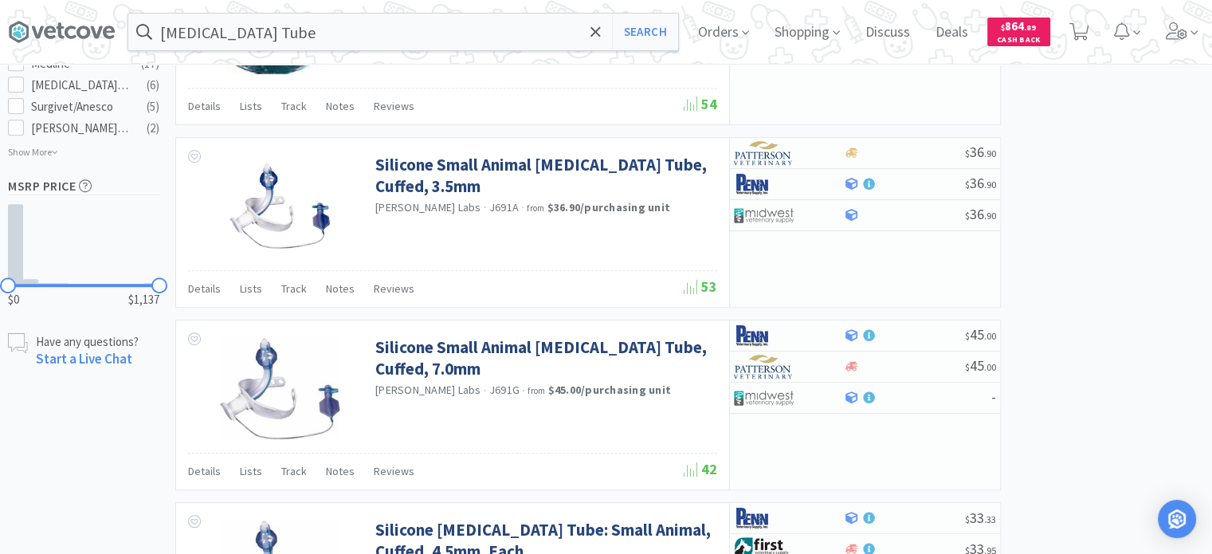
scroll to position [946, 0]
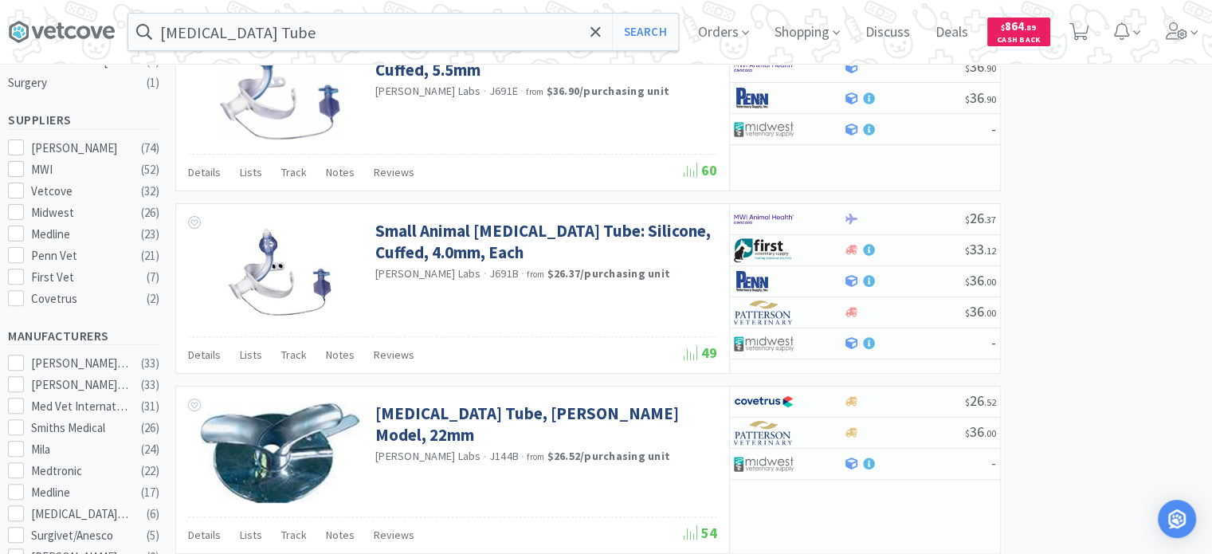
scroll to position [475, 0]
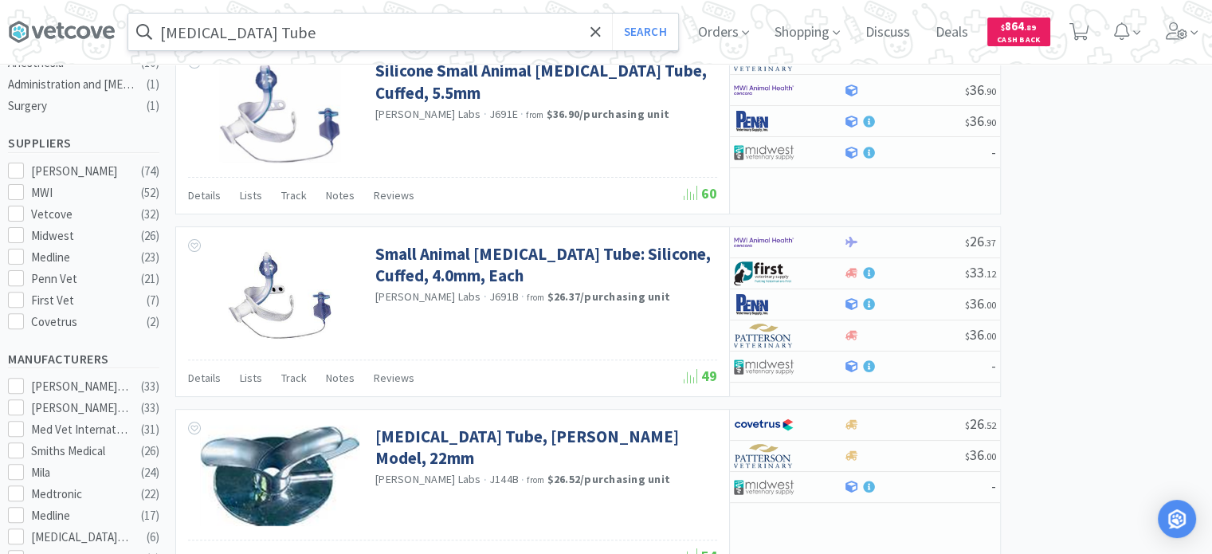
click at [392, 37] on input "[MEDICAL_DATA] Tube" at bounding box center [403, 32] width 550 height 37
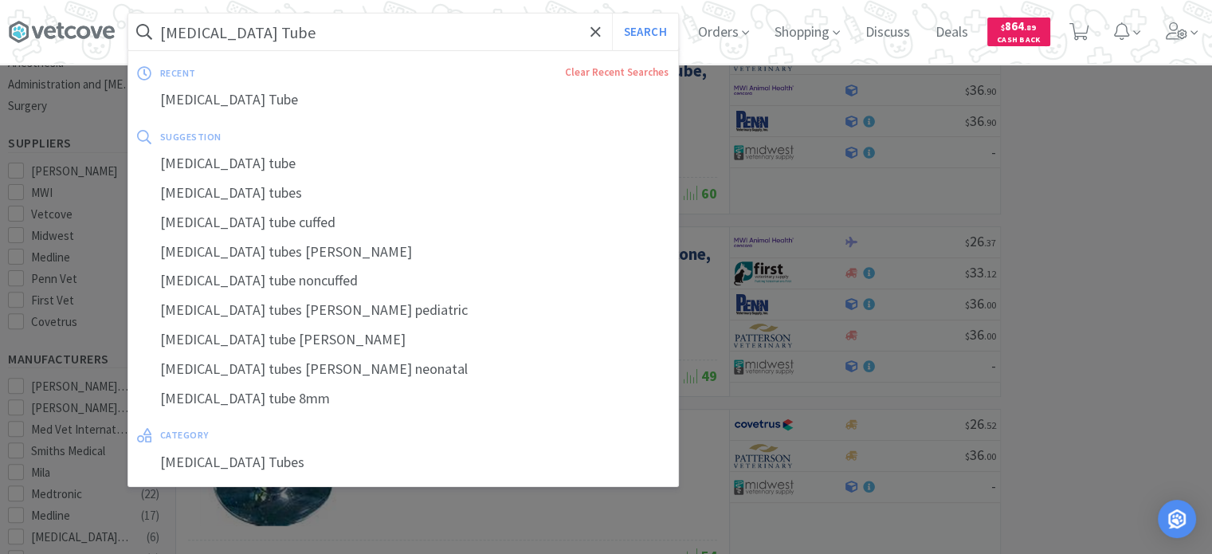
type input "["
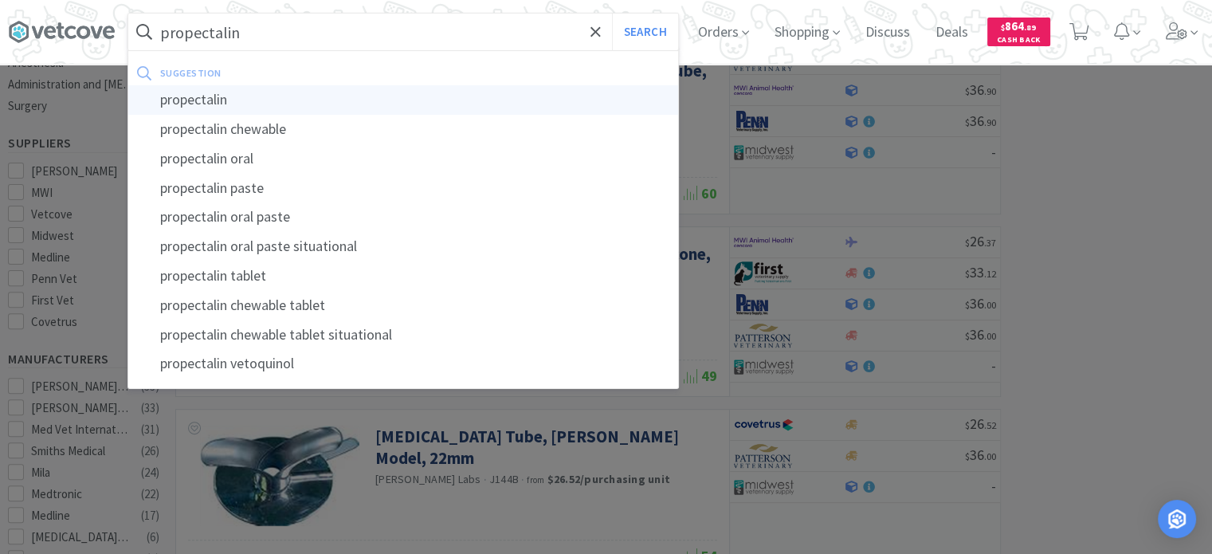
click at [263, 100] on div "propectalin" at bounding box center [403, 99] width 550 height 29
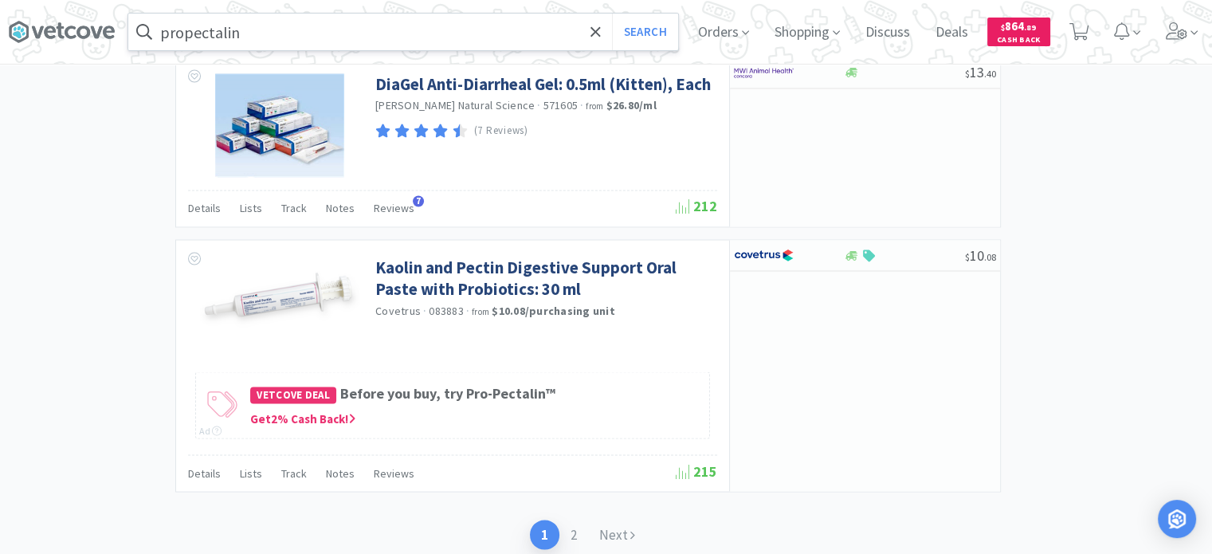
scroll to position [2770, 0]
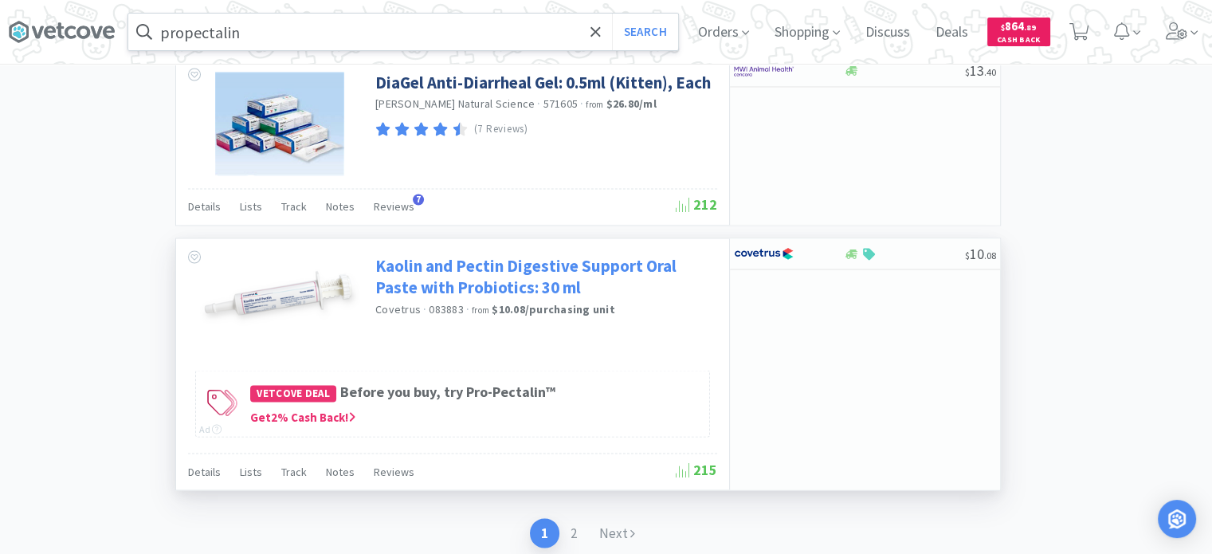
click at [551, 264] on link "Kaolin and Pectin Digestive Support Oral Paste with Probiotics: 30 ml" at bounding box center [544, 276] width 338 height 44
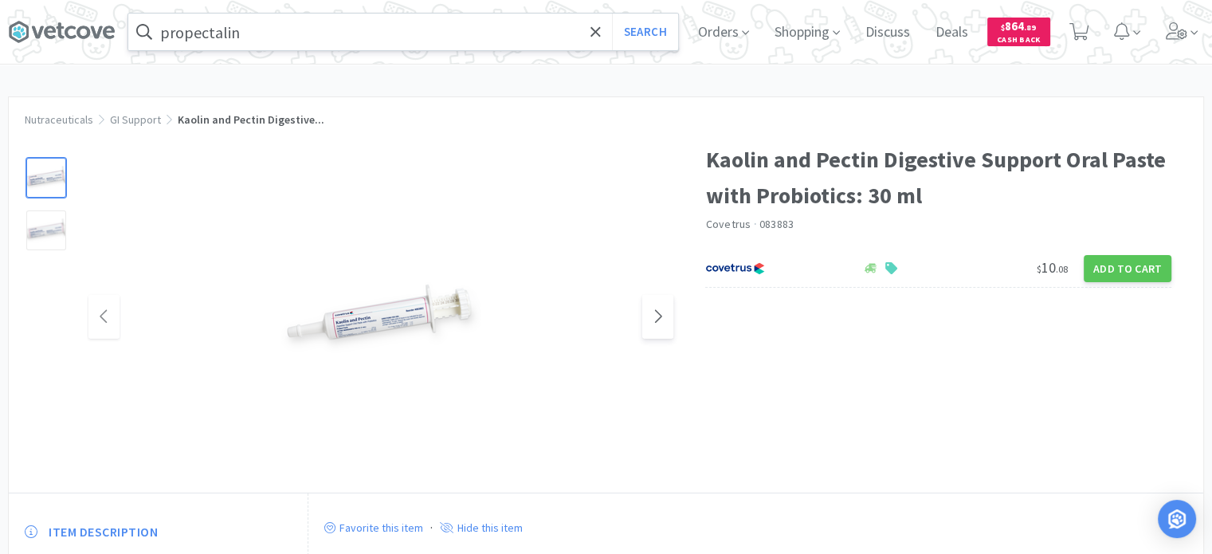
click at [663, 299] on span at bounding box center [657, 317] width 31 height 44
click at [582, 321] on div at bounding box center [380, 317] width 585 height 319
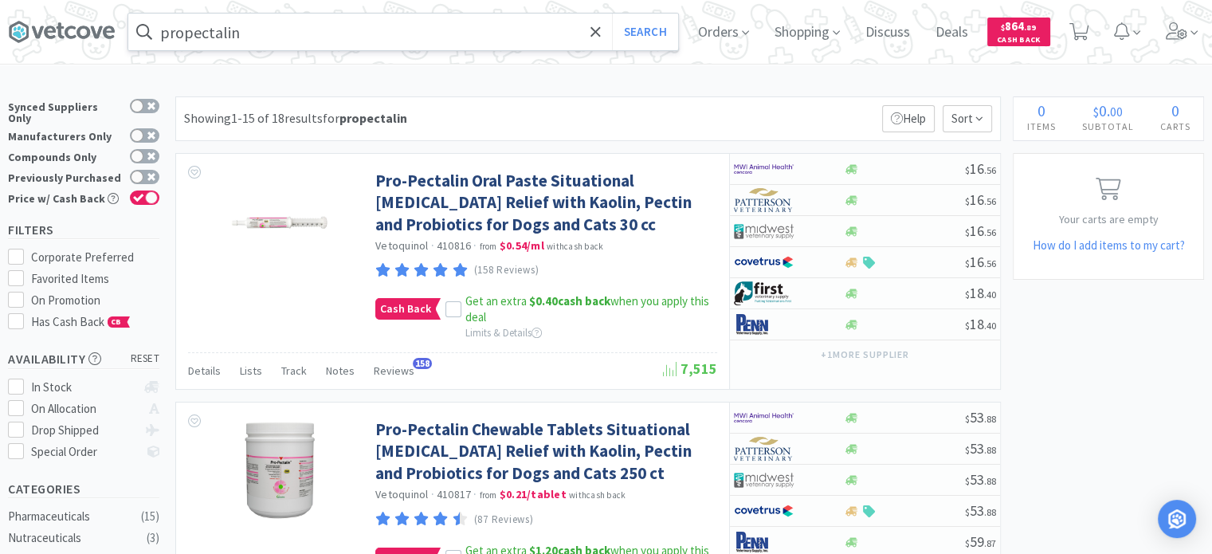
click at [389, 27] on input "propectalin" at bounding box center [403, 32] width 550 height 37
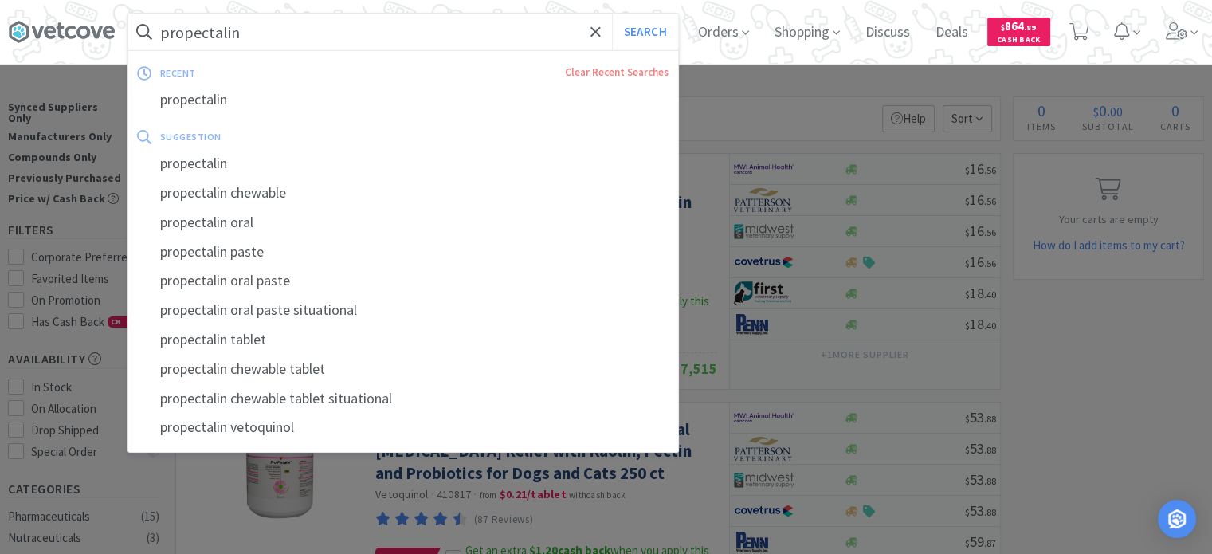
paste input "Cleanpath Sticky Mat Medline"
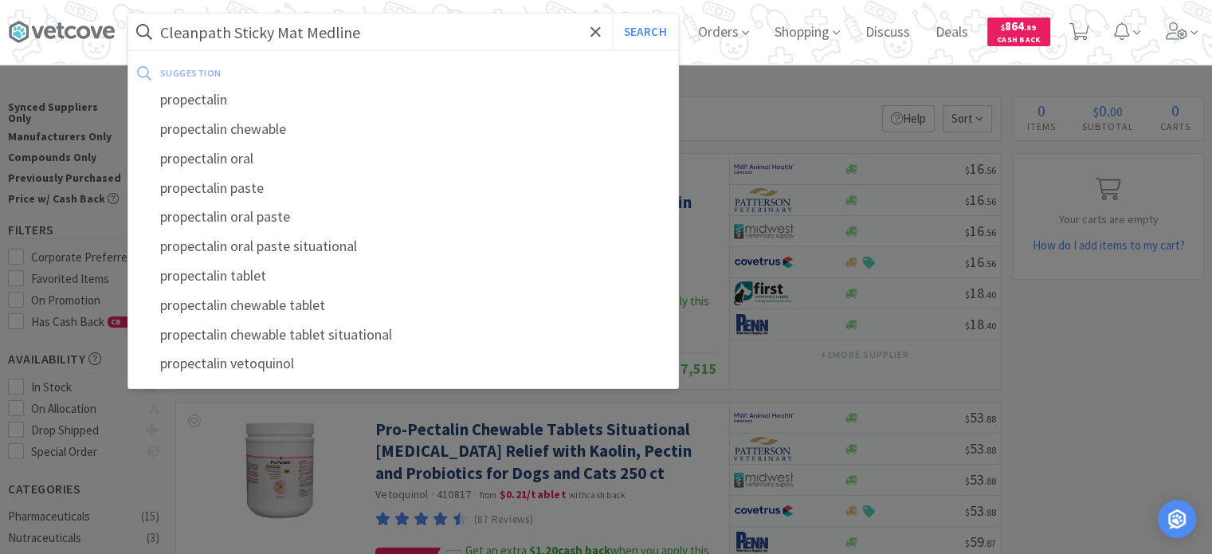
type input "Cleanpath Sticky Mat Medline"
click at [612, 14] on button "Search" at bounding box center [645, 32] width 66 height 37
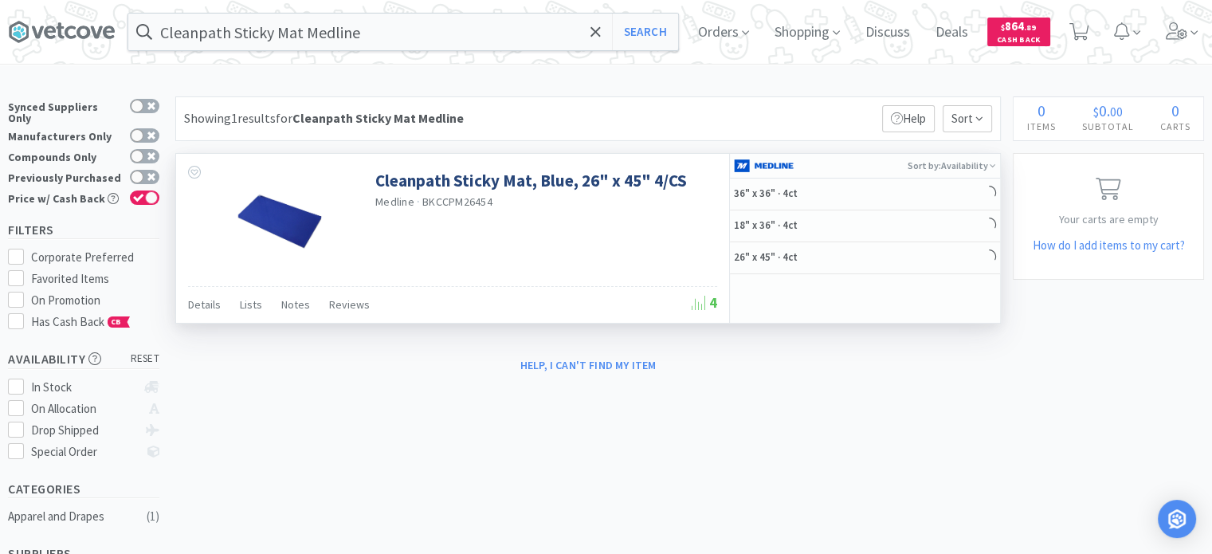
drag, startPoint x: 873, startPoint y: 253, endPoint x: 917, endPoint y: 298, distance: 63.1
click at [917, 298] on div "Sort by: Availability 36" x 36" · 4ct 18" x 36" · 4ct 26" x 45" · 4ct" at bounding box center [864, 238] width 271 height 169
click at [866, 196] on div "36" x 36" · 4ct" at bounding box center [865, 194] width 270 height 32
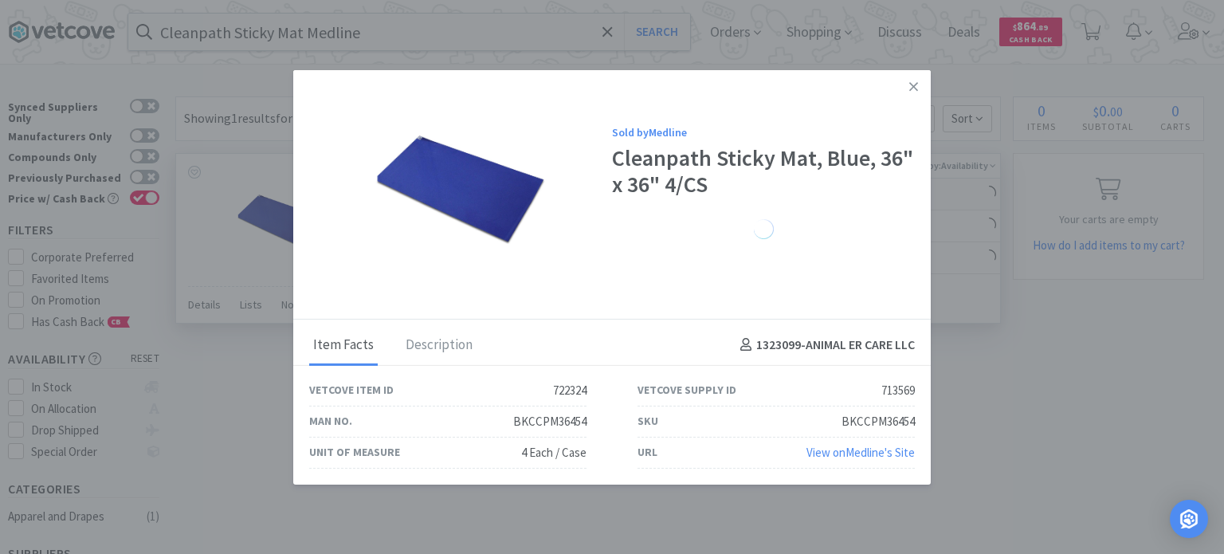
select select "1"
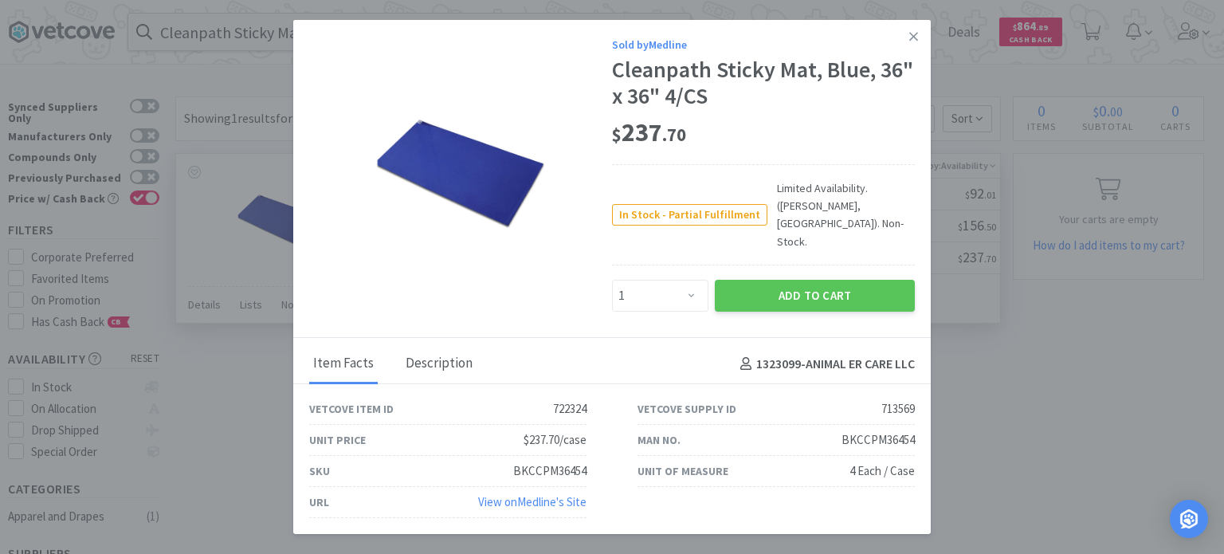
click at [447, 344] on div "Description" at bounding box center [438, 364] width 75 height 40
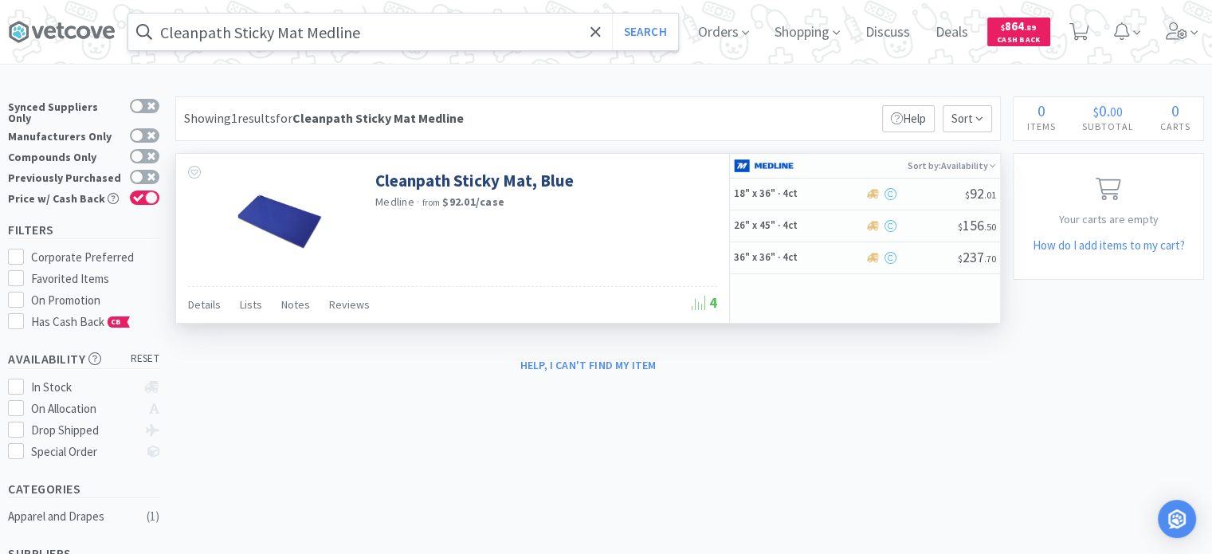
click at [416, 30] on input "Cleanpath Sticky Mat Medline" at bounding box center [403, 32] width 550 height 37
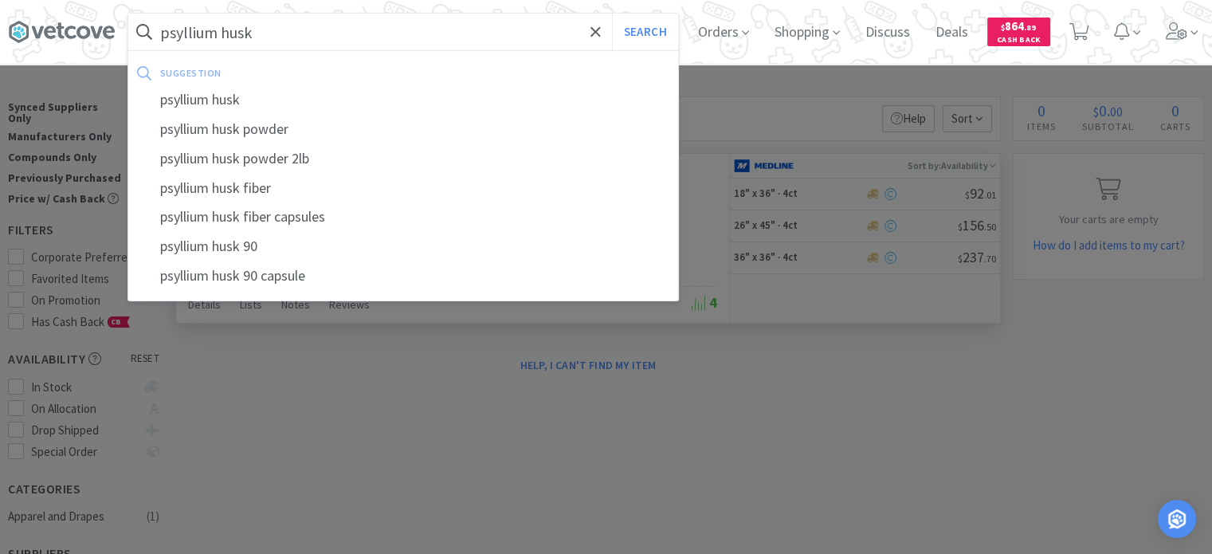
type input "psyllium husk"
click at [612, 14] on button "Search" at bounding box center [645, 32] width 66 height 37
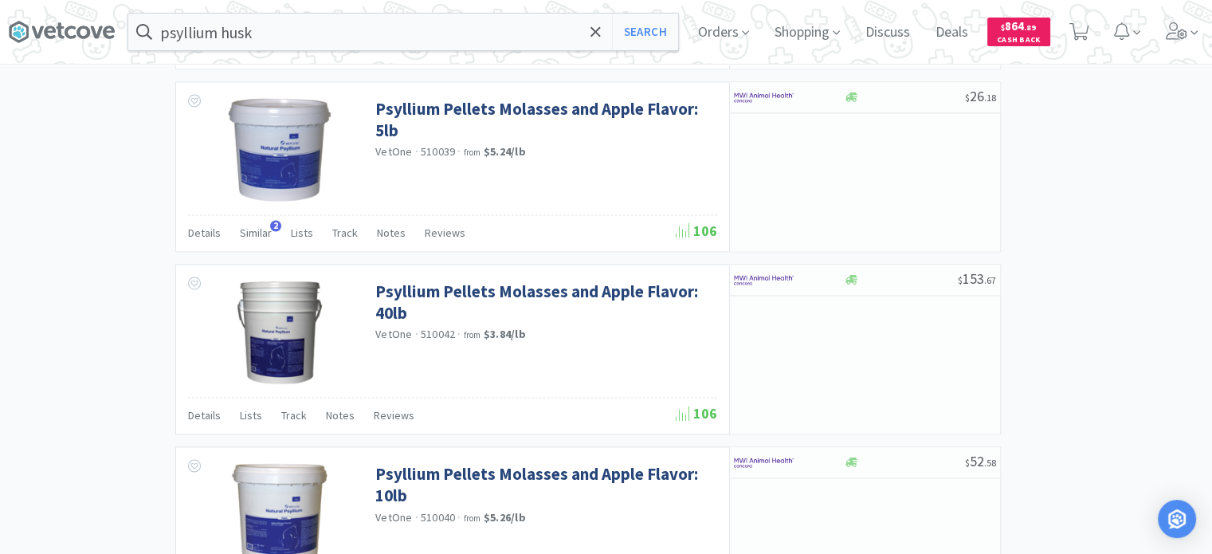
scroll to position [2388, 0]
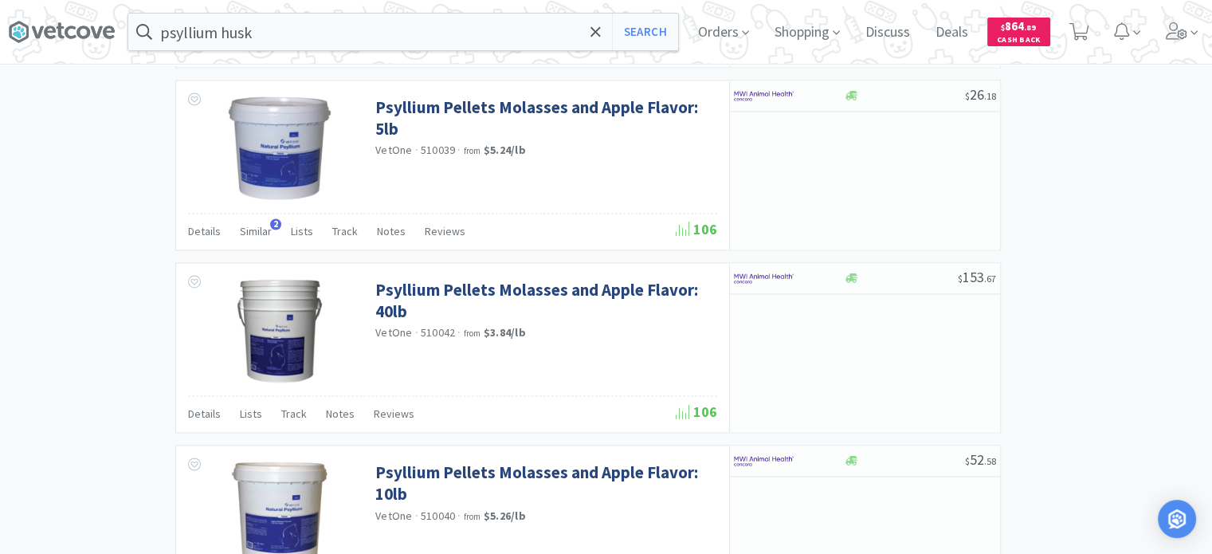
click at [633, 229] on div "Details Similar 2 Lists Track Notes Reviews" at bounding box center [432, 233] width 488 height 30
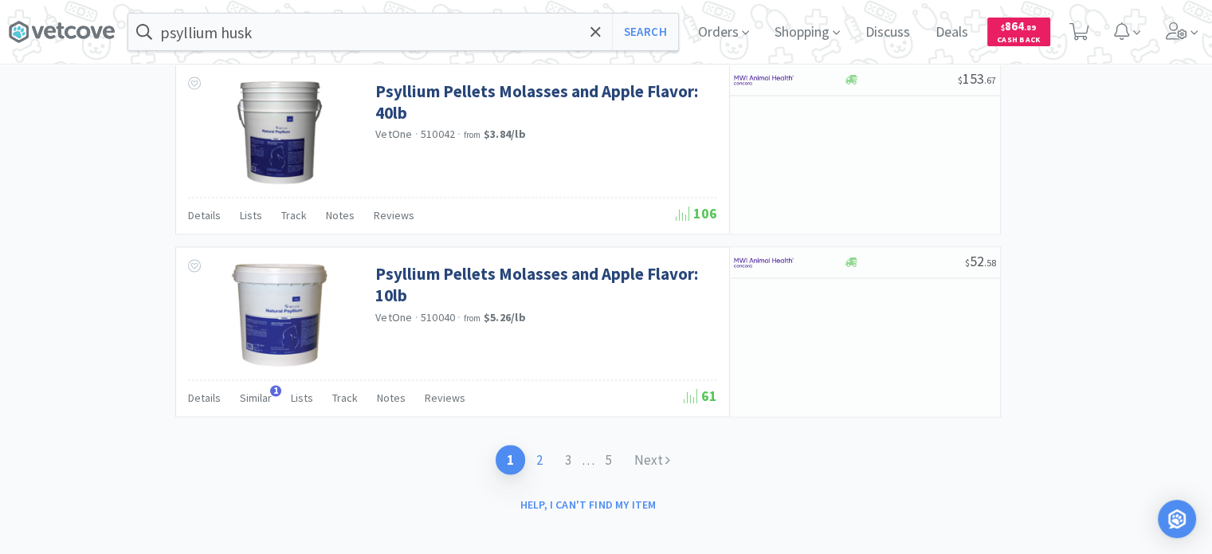
click at [542, 445] on link "2" at bounding box center [539, 458] width 29 height 29
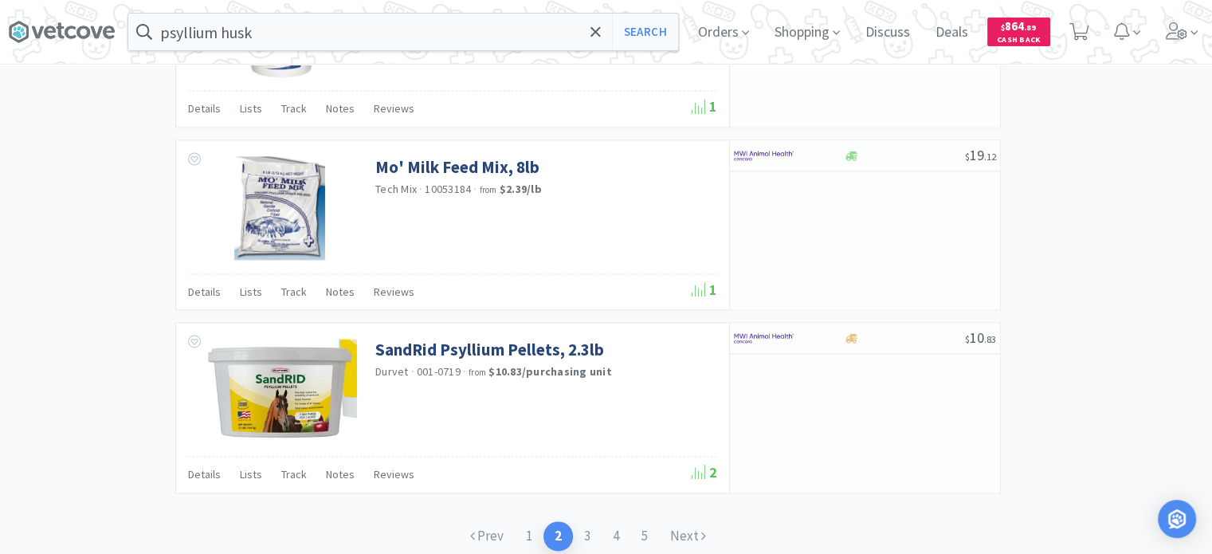
scroll to position [2454, 0]
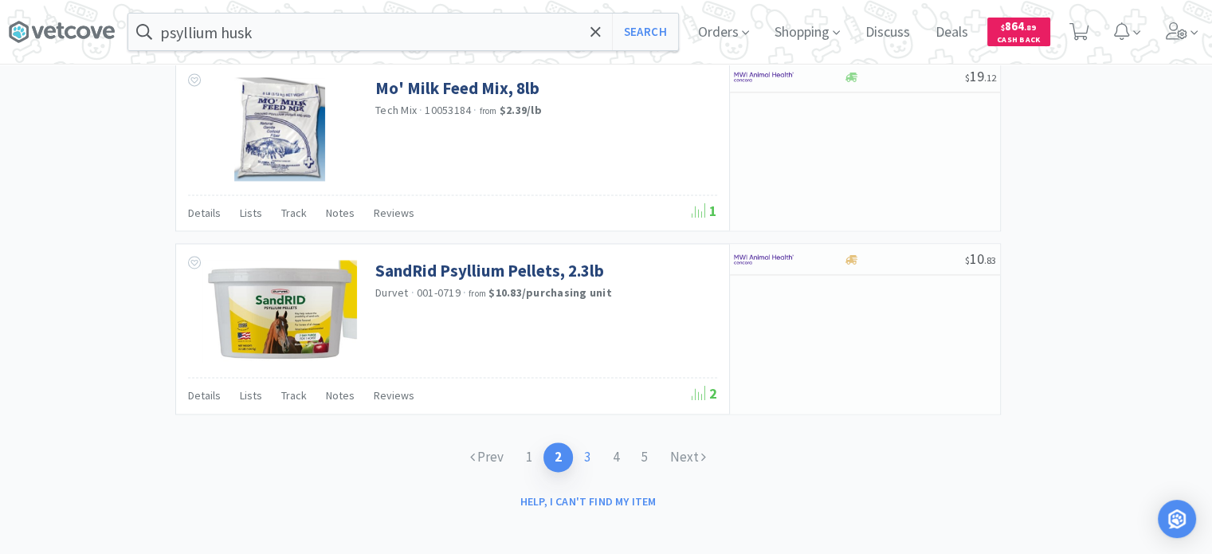
click at [593, 450] on link "3" at bounding box center [587, 456] width 29 height 29
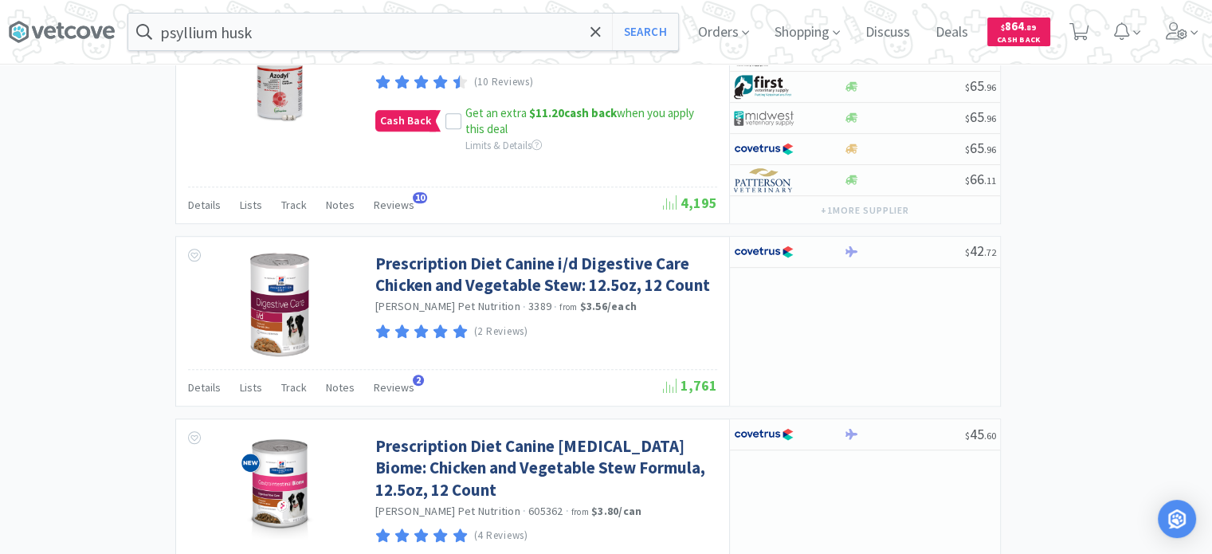
scroll to position [1239, 0]
